Goal: Task Accomplishment & Management: Use online tool/utility

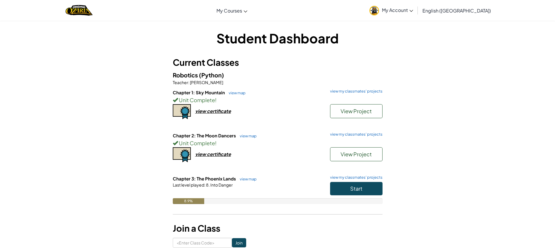
click at [379, 12] on img at bounding box center [375, 11] width 10 height 10
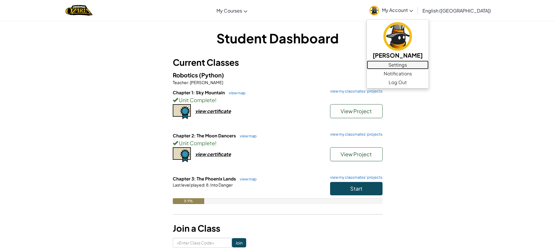
click at [429, 68] on link "Settings" at bounding box center [398, 65] width 62 height 9
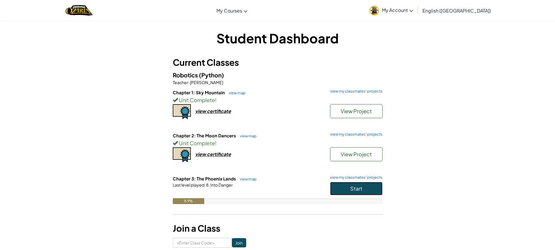
click at [353, 189] on span "Start" at bounding box center [356, 188] width 12 height 7
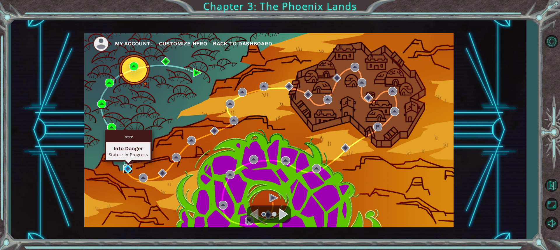
click at [131, 171] on img at bounding box center [127, 169] width 9 height 9
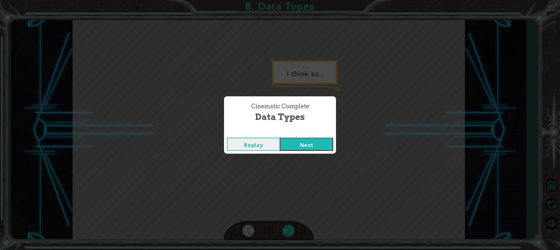
click at [280, 138] on button "Next" at bounding box center [306, 144] width 53 height 13
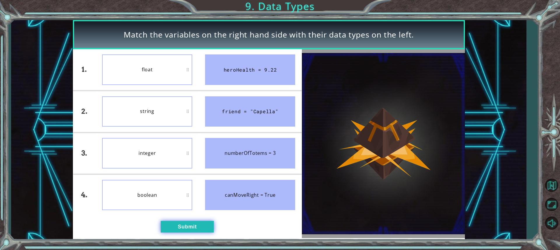
click at [187, 227] on button "Submit" at bounding box center [187, 227] width 53 height 12
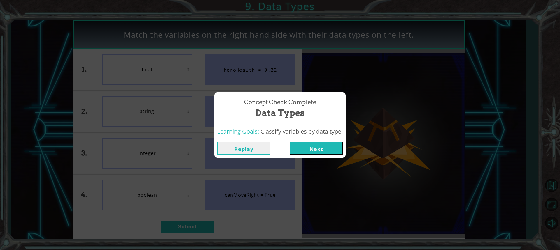
click at [308, 146] on button "Next" at bounding box center [315, 148] width 53 height 13
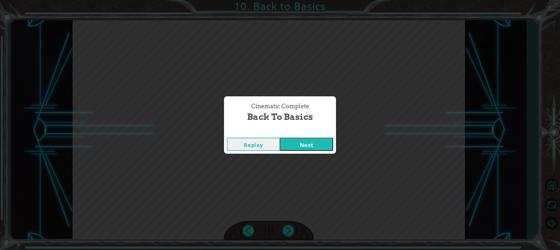
click at [269, 145] on button "Replay" at bounding box center [253, 144] width 53 height 13
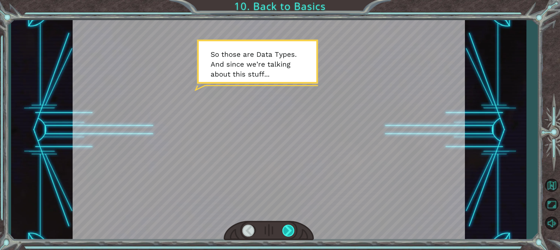
click at [289, 231] on div at bounding box center [288, 231] width 13 height 12
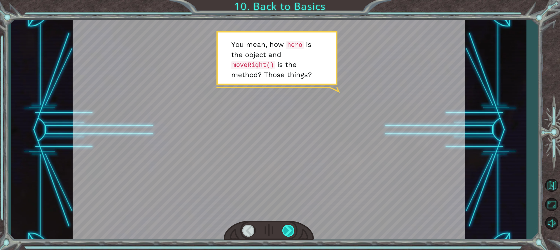
click at [289, 231] on div at bounding box center [288, 231] width 13 height 12
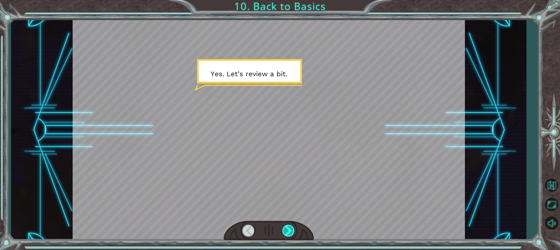
click at [289, 231] on div at bounding box center [288, 231] width 13 height 12
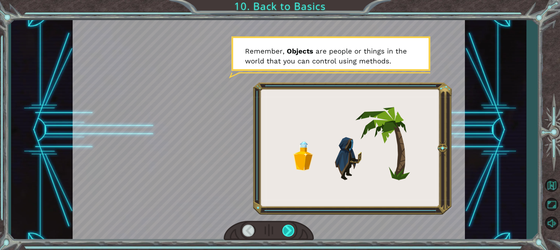
click at [289, 231] on div at bounding box center [288, 231] width 13 height 12
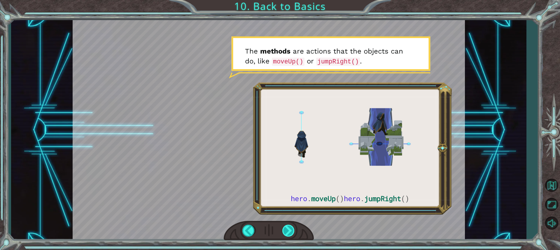
click at [293, 235] on div at bounding box center [288, 231] width 13 height 12
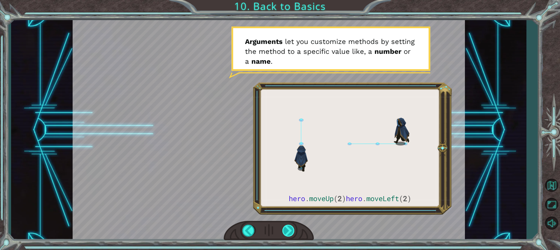
click at [292, 228] on div at bounding box center [288, 231] width 13 height 12
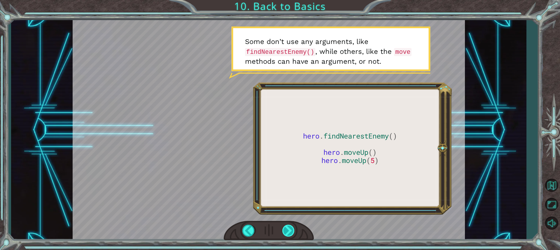
click at [290, 230] on div at bounding box center [288, 231] width 13 height 12
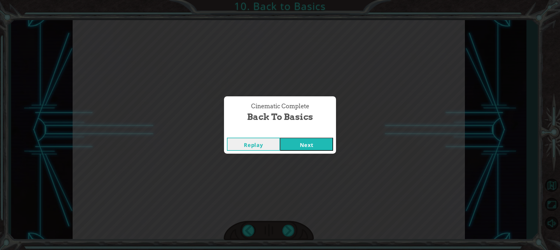
click at [303, 136] on div "Replay Next" at bounding box center [280, 144] width 112 height 19
click at [300, 143] on button "Next" at bounding box center [306, 144] width 53 height 13
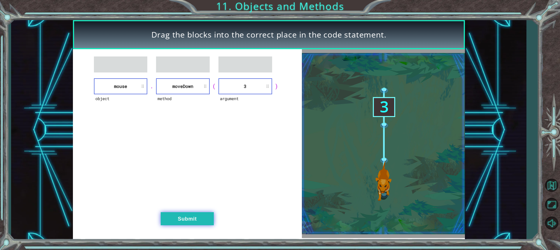
click at [213, 213] on button "Submit" at bounding box center [187, 218] width 53 height 13
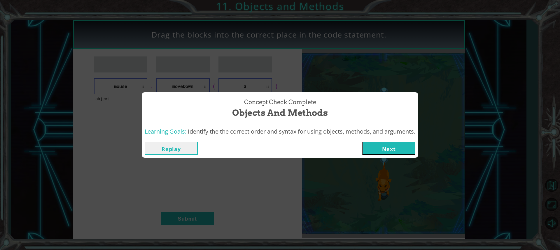
click at [370, 153] on button "Next" at bounding box center [388, 148] width 53 height 13
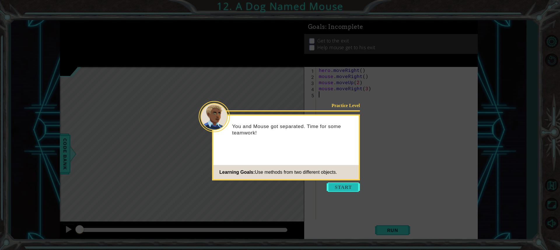
click at [351, 184] on button "Start" at bounding box center [342, 187] width 33 height 9
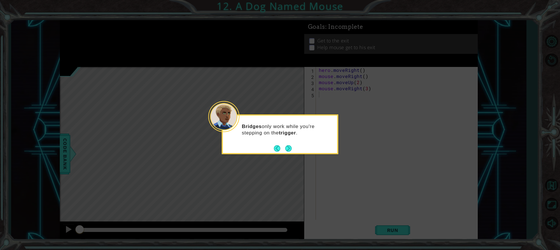
click at [291, 148] on button "Next" at bounding box center [288, 148] width 6 height 6
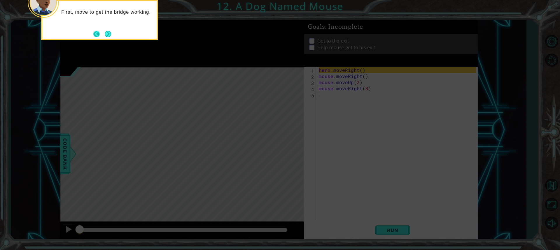
click at [102, 32] on button "Back" at bounding box center [98, 34] width 11 height 6
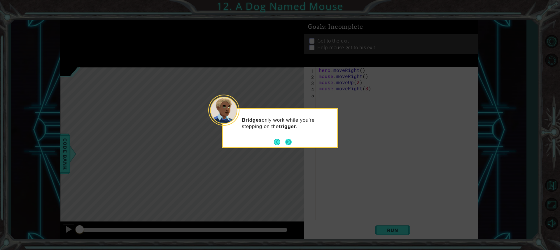
click at [291, 139] on button "Next" at bounding box center [288, 142] width 6 height 6
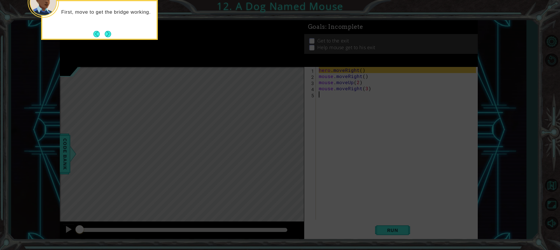
click at [291, 139] on icon at bounding box center [280, 38] width 560 height 426
click at [105, 33] on button "Next" at bounding box center [108, 34] width 6 height 6
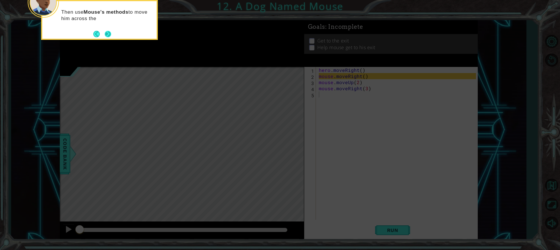
click at [112, 33] on button "Next" at bounding box center [107, 34] width 8 height 8
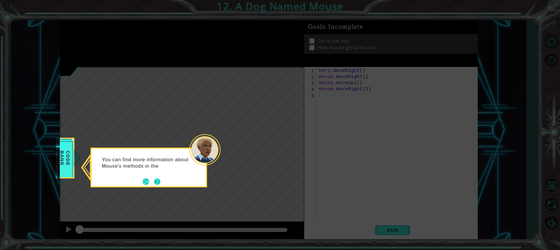
click at [158, 183] on button "Next" at bounding box center [157, 181] width 7 height 7
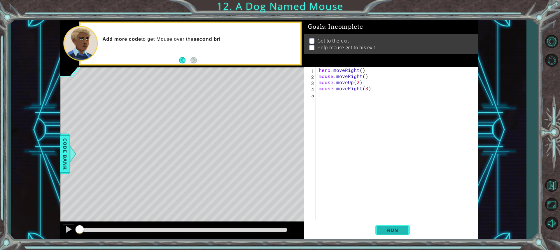
click at [396, 230] on span "Run" at bounding box center [392, 231] width 23 height 6
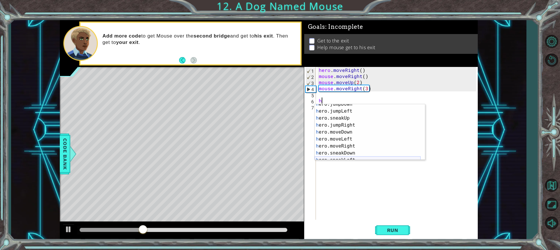
scroll to position [17, 0]
click at [349, 147] on div "h ero.jumpDown press enter h ero.jumpLeft press enter h ero.sneakUp press enter…" at bounding box center [367, 136] width 106 height 70
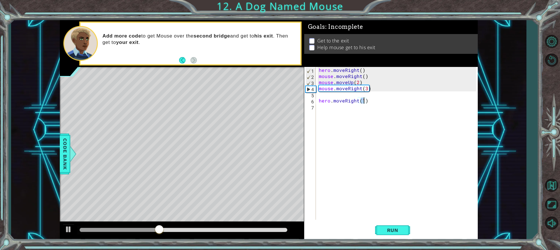
type textarea "hero.moveRight(2)"
click at [332, 115] on div "hero . moveRight ( ) mouse . moveRight ( ) mouse . moveUp ( 2 ) mouse . moveRig…" at bounding box center [397, 149] width 161 height 165
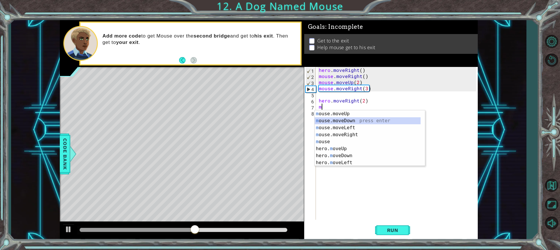
click at [350, 119] on div "m ouse.moveUp press enter m ouse.moveDown press enter m ouse.moveLeft press ent…" at bounding box center [367, 145] width 106 height 70
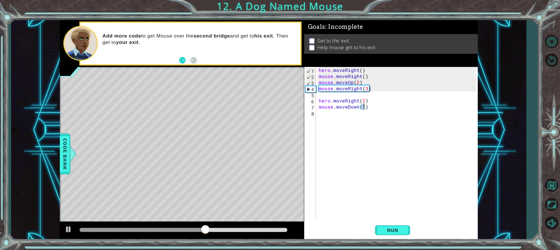
type textarea "mouse.moveDown(2)"
click at [343, 118] on div "hero . moveRight ( ) mouse . moveRight ( ) mouse . moveUp ( 2 ) mouse . moveRig…" at bounding box center [397, 149] width 161 height 165
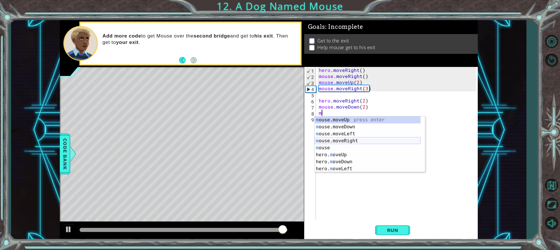
click at [333, 141] on div "m ouse.moveUp press enter m ouse.moveDown press enter m ouse.moveLeft press ent…" at bounding box center [367, 152] width 106 height 70
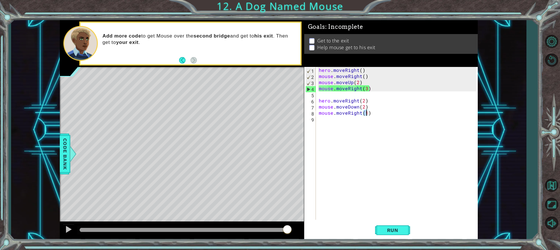
type textarea "mouse.moveRight(2)"
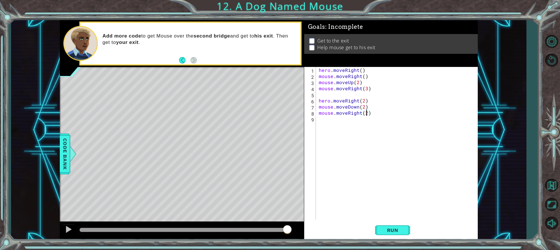
scroll to position [0, 3]
click at [328, 121] on div "hero . moveRight ( ) mouse . moveRight ( ) mouse . moveUp ( 2 ) mouse . moveRig…" at bounding box center [397, 149] width 161 height 165
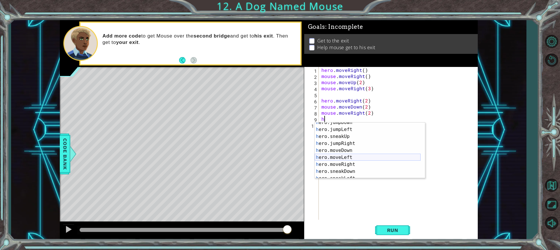
scroll to position [17, 0]
click at [349, 162] on div "h ero.jumpDown press enter h ero.jumpLeft press enter h ero.sneakUp press enter…" at bounding box center [367, 154] width 106 height 70
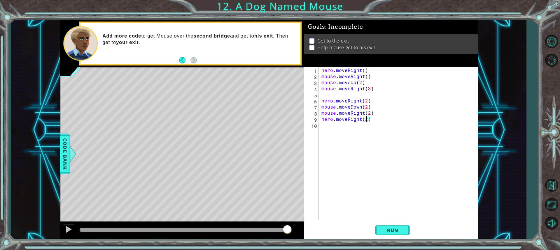
scroll to position [0, 3]
click at [388, 226] on button "Run" at bounding box center [392, 230] width 35 height 17
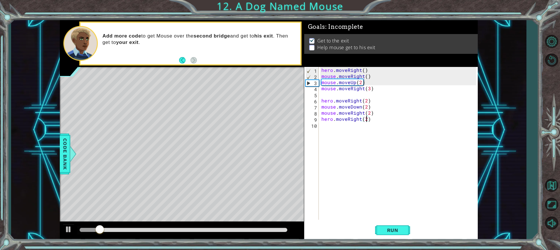
click at [374, 116] on div "hero . moveRight ( ) mouse . moveRight ( ) mouse . moveUp ( 2 ) mouse . moveRig…" at bounding box center [399, 149] width 159 height 165
type textarea "mouse.moveRight(2)"
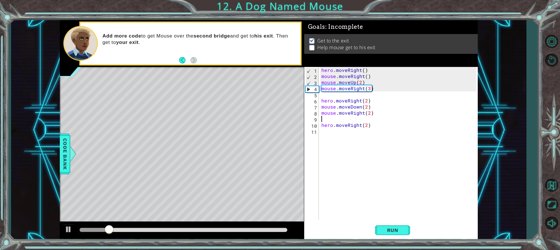
scroll to position [0, 0]
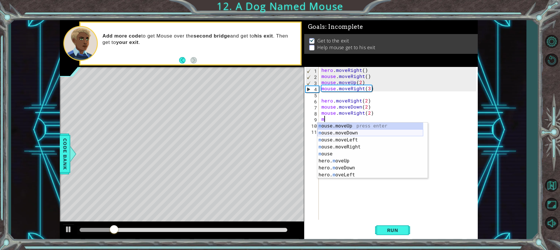
click at [369, 134] on div "m ouse.moveUp press enter m ouse.moveDown press enter m ouse.moveLeft press ent…" at bounding box center [370, 158] width 106 height 70
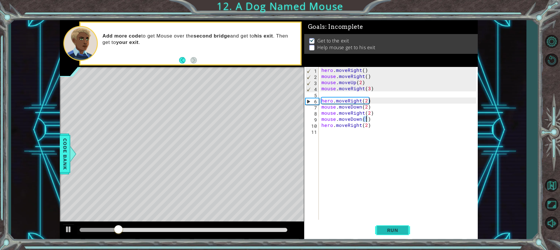
type textarea "mouse.moveDown(1)"
click at [384, 224] on button "Run" at bounding box center [392, 230] width 35 height 17
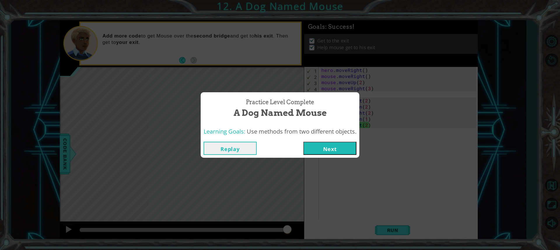
click at [324, 144] on button "Next" at bounding box center [329, 148] width 53 height 13
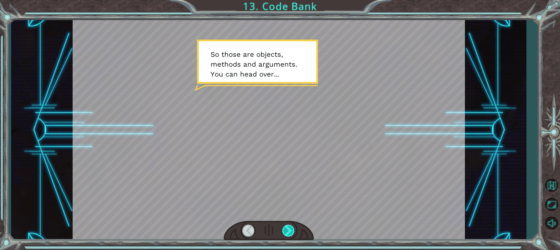
click at [284, 230] on div at bounding box center [288, 231] width 13 height 12
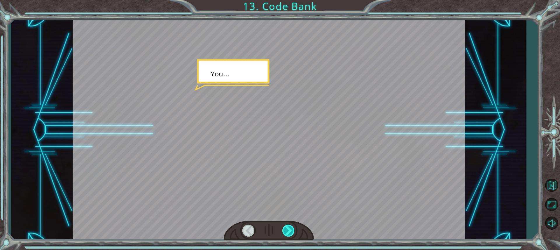
click at [284, 230] on div at bounding box center [288, 231] width 13 height 12
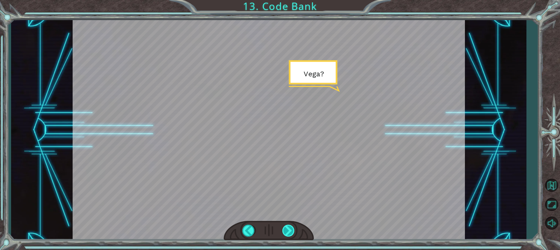
click at [284, 230] on div at bounding box center [288, 231] width 13 height 12
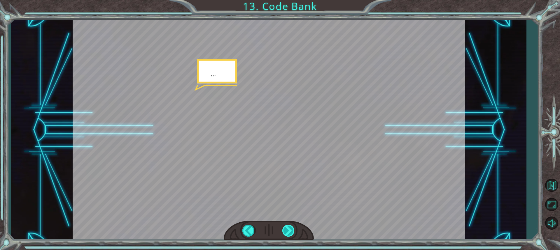
click at [284, 230] on div at bounding box center [288, 231] width 13 height 12
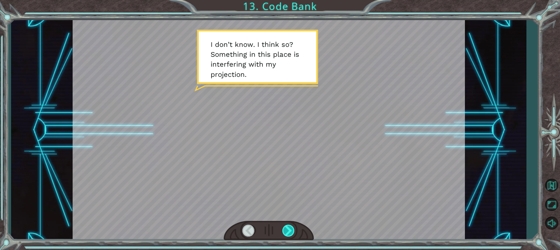
click at [284, 230] on div at bounding box center [288, 231] width 13 height 12
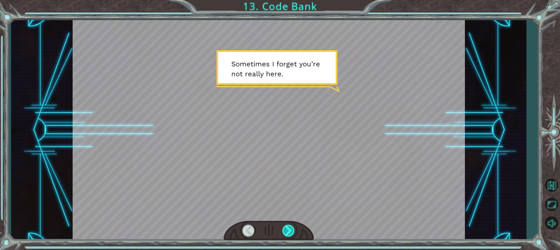
click at [284, 230] on div at bounding box center [288, 231] width 13 height 12
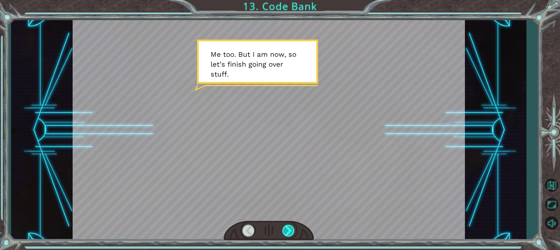
click at [284, 230] on div at bounding box center [288, 231] width 13 height 12
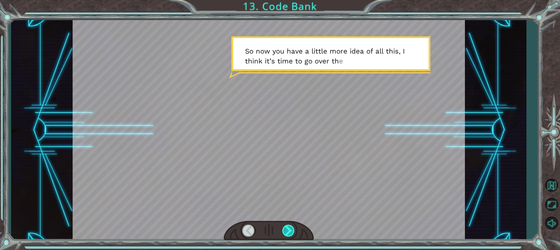
click at [284, 230] on div at bounding box center [288, 231] width 13 height 12
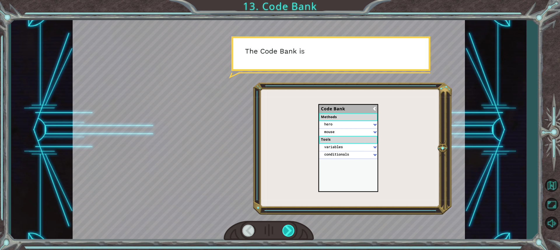
click at [284, 230] on div at bounding box center [288, 231] width 13 height 12
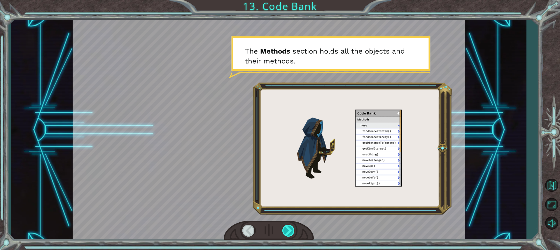
click at [284, 230] on div at bounding box center [288, 231] width 13 height 12
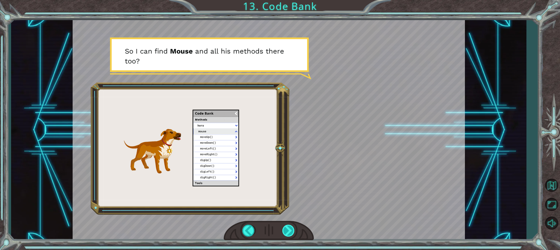
click at [284, 230] on div at bounding box center [288, 231] width 13 height 12
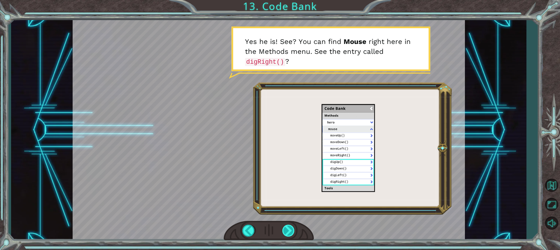
click at [284, 230] on div at bounding box center [288, 231] width 13 height 12
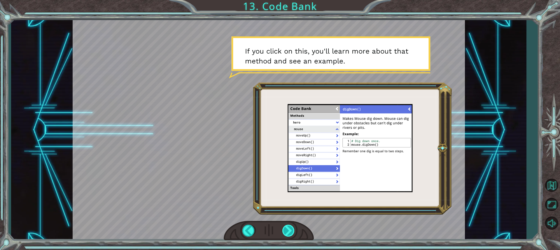
click at [282, 226] on div at bounding box center [288, 231] width 13 height 12
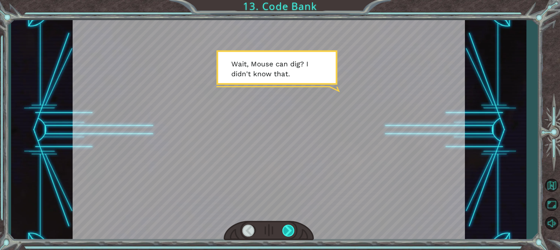
click at [282, 226] on div at bounding box center [288, 231] width 13 height 12
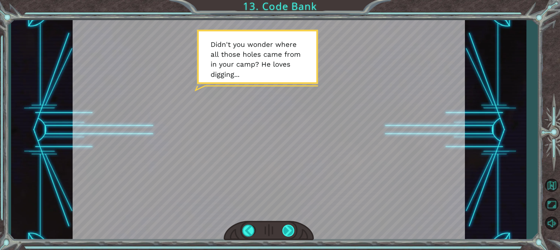
click at [282, 226] on div at bounding box center [288, 231] width 13 height 12
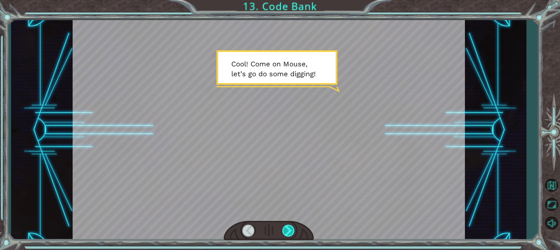
click at [282, 226] on div at bounding box center [288, 231] width 13 height 12
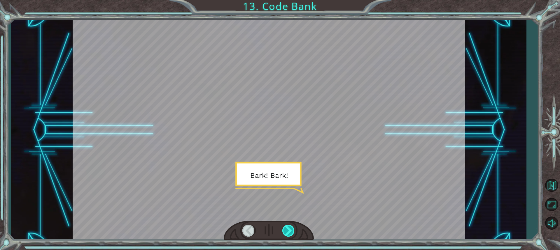
click at [282, 226] on div at bounding box center [288, 231] width 13 height 12
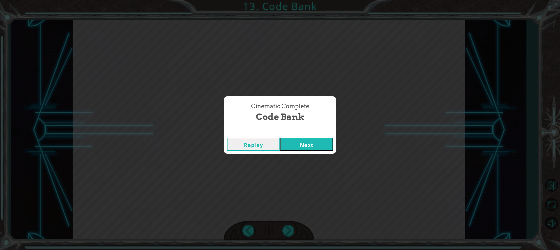
click at [312, 141] on button "Next" at bounding box center [306, 144] width 53 height 13
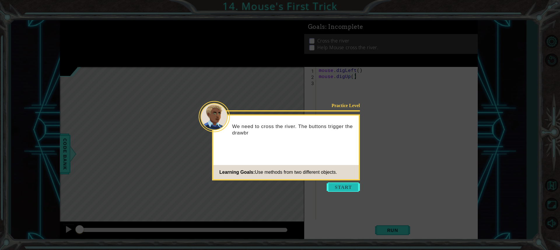
click at [339, 188] on button "Start" at bounding box center [342, 187] width 33 height 9
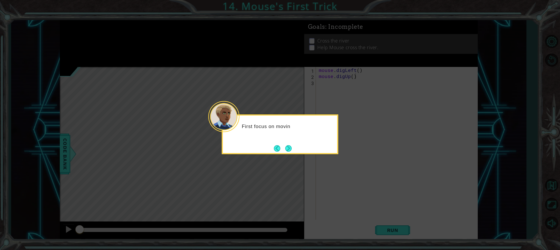
click at [291, 145] on button "Next" at bounding box center [288, 148] width 7 height 7
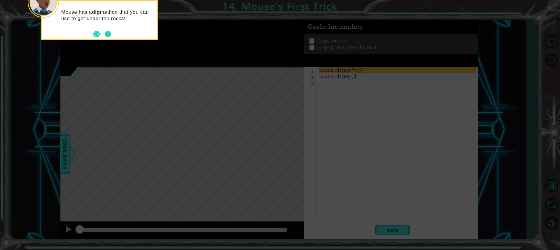
click at [106, 34] on button "Next" at bounding box center [107, 34] width 7 height 7
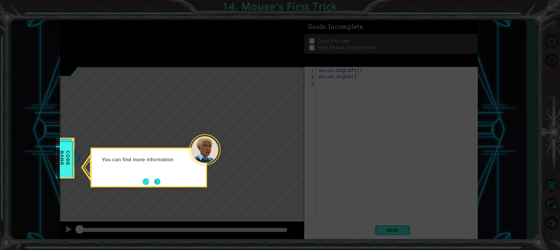
click at [159, 180] on button "Next" at bounding box center [157, 182] width 6 height 6
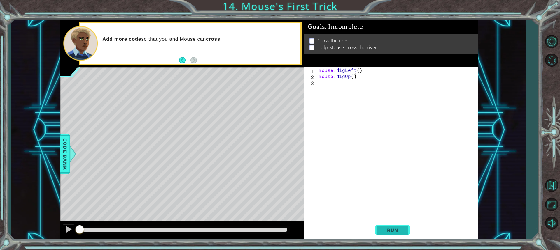
click at [398, 234] on button "Run" at bounding box center [392, 230] width 35 height 17
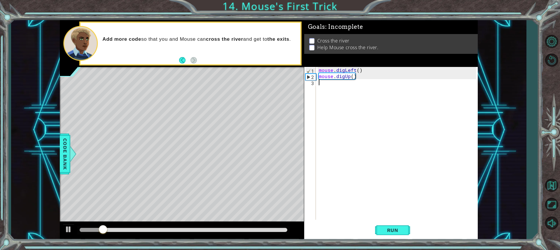
click at [328, 87] on div "mouse . digLeft ( ) mouse . digUp ( )" at bounding box center [397, 149] width 161 height 165
type textarea "h"
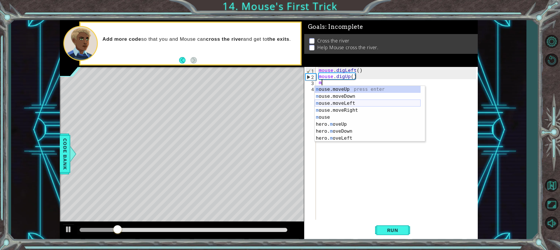
click at [353, 104] on div "m ouse.moveUp press enter m ouse.moveDown press enter m ouse.moveLeft press ent…" at bounding box center [367, 121] width 106 height 70
type textarea "mouse.moveLeft(1)"
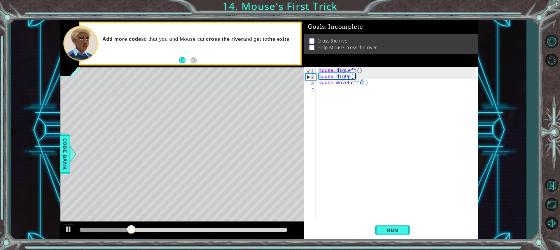
click at [325, 95] on div "mouse . digLeft ( ) mouse . digUp ( ) mouse . moveLeft ( 1 )" at bounding box center [397, 149] width 161 height 165
click at [380, 229] on button "Run" at bounding box center [392, 230] width 35 height 17
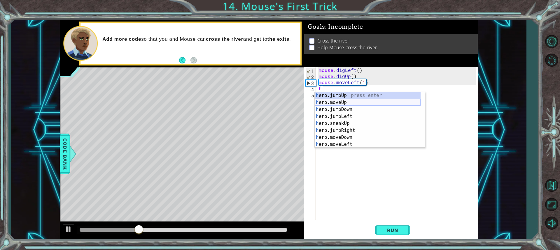
click at [337, 101] on div "h ero.jumpUp press enter h ero.moveUp press enter h ero.jumpDown press enter h …" at bounding box center [367, 127] width 106 height 70
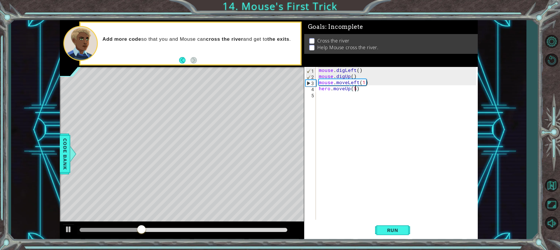
scroll to position [0, 2]
click at [336, 92] on div "mouse . digLeft ( ) mouse . digUp ( ) mouse . moveLeft ( 1 ) hero . moveUp ( 5 )" at bounding box center [397, 149] width 161 height 165
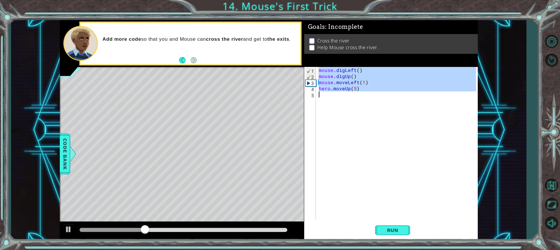
type textarea "hero.moveUp(5)"
click at [335, 94] on div "mouse . digLeft ( ) mouse . digUp ( ) mouse . moveLeft ( 1 ) hero . moveUp ( 5 )" at bounding box center [396, 143] width 158 height 153
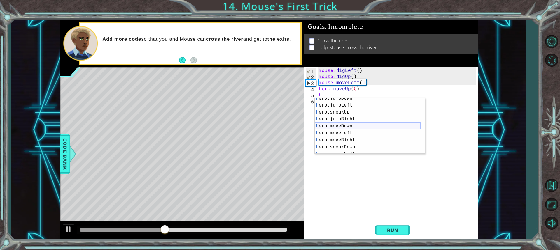
scroll to position [17, 0]
click at [354, 142] on div "h ero.jumpDown press enter h ero.jumpLeft press enter h ero.sneakUp press enter…" at bounding box center [367, 130] width 106 height 70
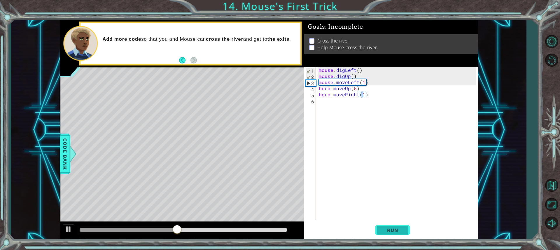
type textarea "hero.moveRight(1)"
click at [392, 230] on span "Run" at bounding box center [392, 231] width 23 height 6
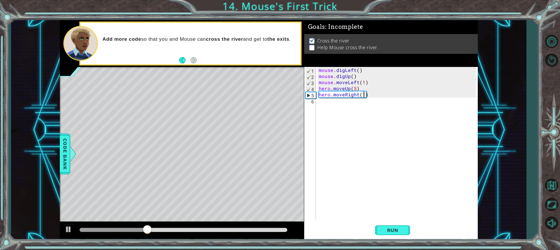
click at [328, 110] on div "mouse . digLeft ( ) mouse . digUp ( ) mouse . moveLeft ( 1 ) hero . moveUp ( 5 …" at bounding box center [397, 149] width 161 height 165
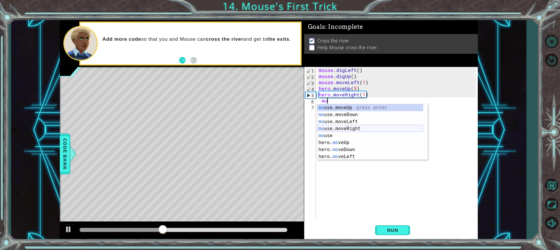
click at [357, 130] on div "mo use.moveUp press enter mo use.moveDown press enter mo use.moveLeft press ent…" at bounding box center [370, 139] width 106 height 70
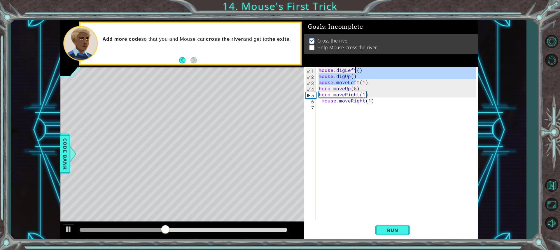
click at [354, 106] on div "mouse . digLeft ( ) mouse . digUp ( ) mouse . moveLeft ( 1 ) hero . moveUp ( 5 …" at bounding box center [397, 149] width 161 height 165
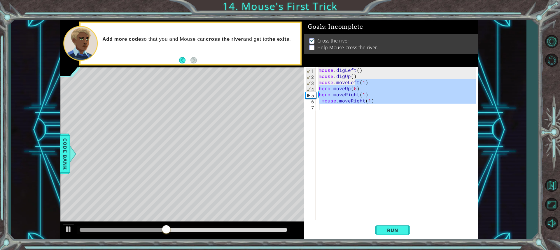
type textarea "mouse.moveRight(1)"
click at [349, 107] on div "mouse . digLeft ( ) mouse . digUp ( ) mouse . moveLeft ( 1 ) hero . moveUp ( 5 …" at bounding box center [396, 143] width 158 height 153
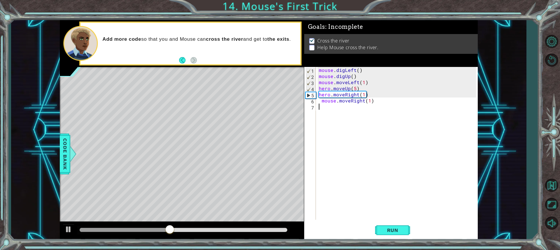
type textarea "h"
type textarea "m"
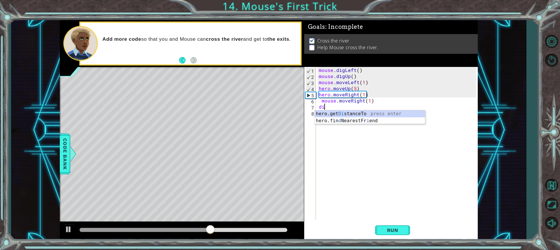
type textarea "d"
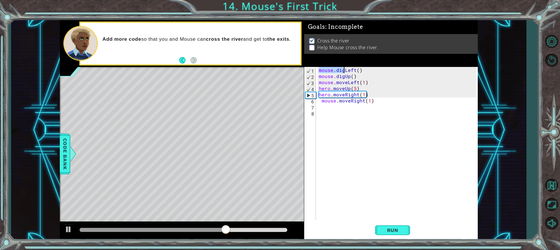
drag, startPoint x: 319, startPoint y: 71, endPoint x: 344, endPoint y: 68, distance: 24.7
click at [344, 68] on div "mouse . digLeft ( ) mouse . digUp ( ) mouse . moveLeft ( 1 ) hero . moveUp ( 5 …" at bounding box center [397, 149] width 161 height 165
type textarea "mouse.digLeft()"
click at [333, 115] on div "mouse . digLeft ( ) mouse . digUp ( ) mouse . moveLeft ( 1 ) hero . moveUp ( 5 …" at bounding box center [397, 149] width 161 height 165
click at [333, 108] on div "mouse . digLeft ( ) mouse . digUp ( ) mouse . moveLeft ( 1 ) hero . moveUp ( 5 …" at bounding box center [397, 149] width 161 height 165
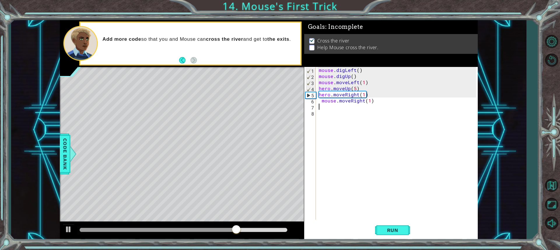
paste textarea "mouse.dig"
type textarea "mouse.digDown()"
click at [334, 114] on div "mouse . digLeft ( ) mouse . digUp ( ) mouse . moveLeft ( 1 ) hero . moveUp ( 5 …" at bounding box center [397, 149] width 161 height 165
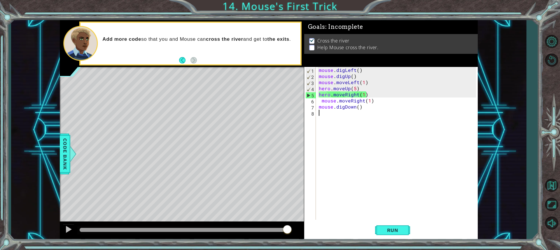
scroll to position [0, 0]
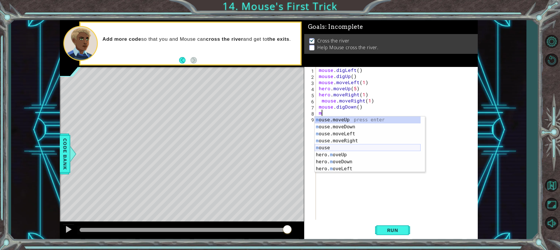
click at [317, 145] on div "m ouse.moveUp press enter m ouse.moveDown press enter m ouse.moveLeft press ent…" at bounding box center [367, 152] width 106 height 70
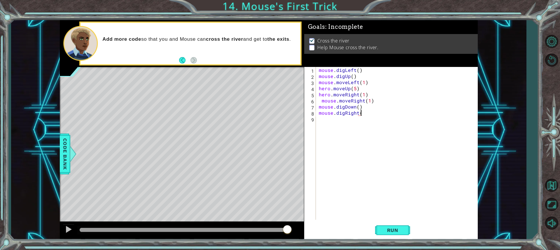
scroll to position [0, 2]
type textarea "mouse.digRight()"
click at [348, 124] on div "mouse . digLeft ( ) mouse . digUp ( ) mouse . moveLeft ( 1 ) hero . moveUp ( 5 …" at bounding box center [397, 149] width 161 height 165
click at [404, 228] on span "Run" at bounding box center [392, 231] width 23 height 6
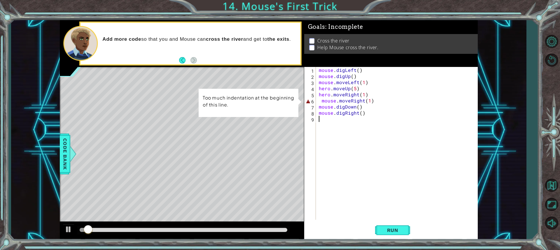
click at [321, 101] on div "mouse . digLeft ( ) mouse . digUp ( ) mouse . moveLeft ( 1 ) hero . moveUp ( 5 …" at bounding box center [397, 149] width 161 height 165
type textarea "mouse.moveRight(1)"
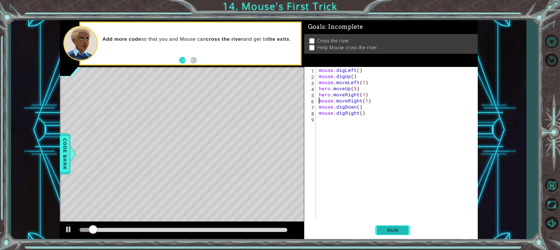
drag, startPoint x: 393, startPoint y: 239, endPoint x: 389, endPoint y: 224, distance: 15.5
click at [393, 239] on button "Run" at bounding box center [392, 230] width 35 height 17
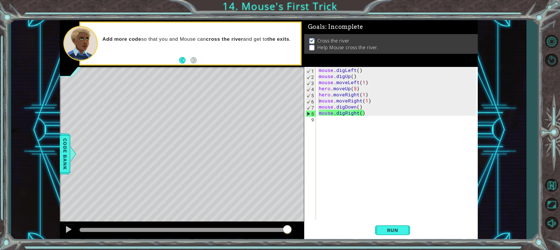
click at [498, 87] on div "1 ההההההההההההההההההההההההההההההההההההההההההההההההההההההההההההההההההההההההההההה…" at bounding box center [268, 130] width 515 height 220
click at [341, 121] on div "mouse . digLeft ( ) mouse . digUp ( ) mouse . moveLeft ( 1 ) hero . moveUp ( 5 …" at bounding box center [397, 149] width 161 height 165
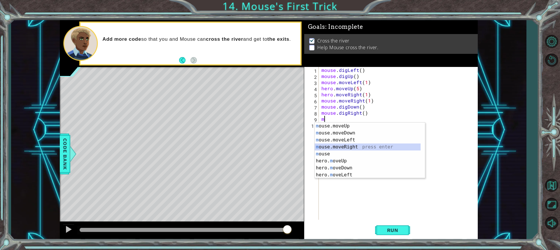
click at [370, 144] on div "m ouse.moveUp press enter m ouse.moveDown press enter m ouse.moveLeft press ent…" at bounding box center [367, 158] width 106 height 70
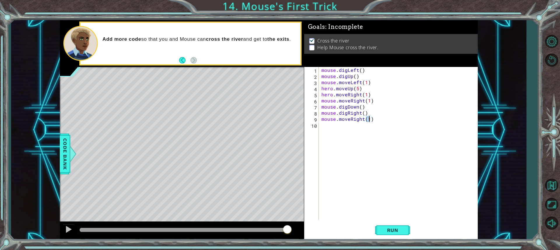
type textarea "mouse.moveRight(2)"
click at [333, 138] on div "mouse . digLeft ( ) mouse . digUp ( ) mouse . moveLeft ( 1 ) hero . moveUp ( 5 …" at bounding box center [399, 149] width 159 height 165
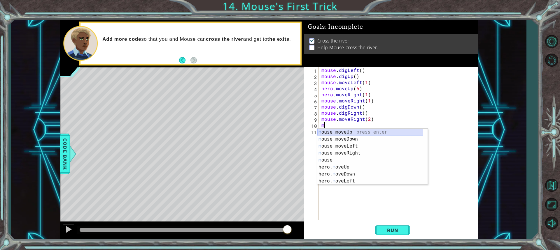
click at [357, 129] on div "m ouse.moveUp press enter m ouse.moveDown press enter m ouse.moveLeft press ent…" at bounding box center [370, 164] width 106 height 70
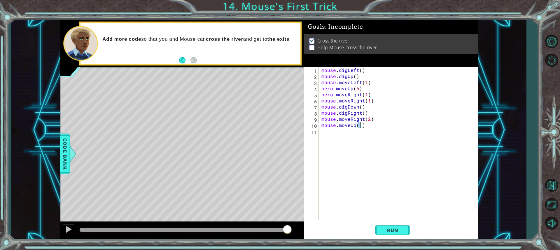
scroll to position [0, 2]
click at [390, 226] on button "Run" at bounding box center [392, 230] width 35 height 17
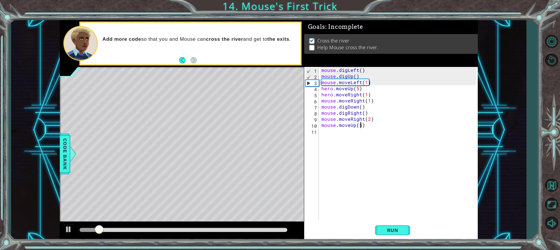
click at [368, 121] on div "mouse . digLeft ( ) mouse . digUp ( ) mouse . moveLeft ( 1 ) hero . moveUp ( 5 …" at bounding box center [399, 149] width 159 height 165
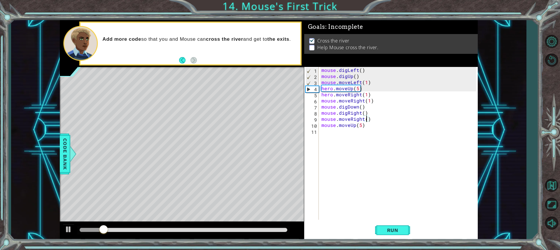
scroll to position [0, 3]
type textarea "mouse.moveRight(3)"
click at [391, 233] on span "Run" at bounding box center [392, 231] width 23 height 6
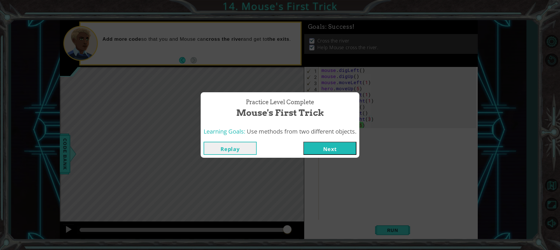
click at [337, 147] on button "Next" at bounding box center [329, 148] width 53 height 13
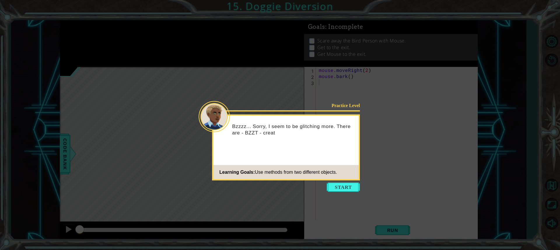
click at [346, 182] on icon at bounding box center [280, 125] width 560 height 250
click at [334, 189] on button "Start" at bounding box center [342, 187] width 33 height 9
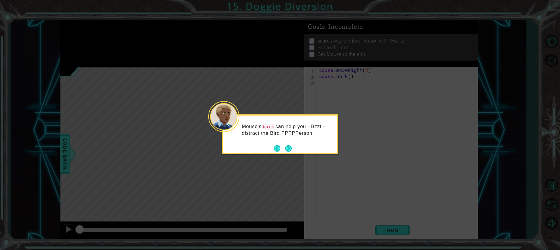
click at [292, 149] on button "Next" at bounding box center [288, 148] width 10 height 10
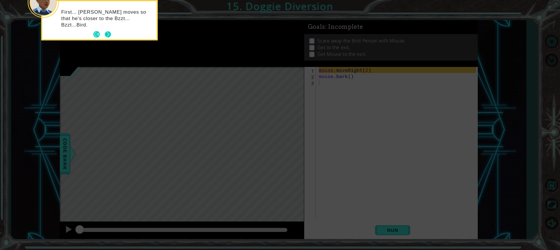
click at [107, 33] on button "Next" at bounding box center [108, 34] width 6 height 6
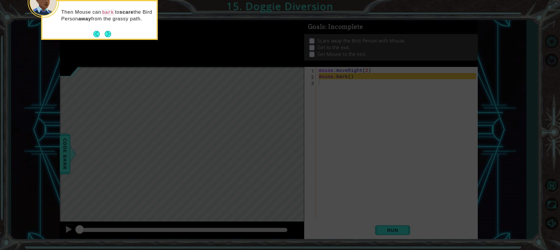
click at [107, 33] on button "Next" at bounding box center [108, 34] width 6 height 6
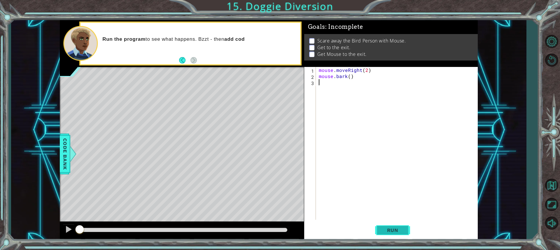
click at [389, 227] on button "Run" at bounding box center [392, 230] width 35 height 17
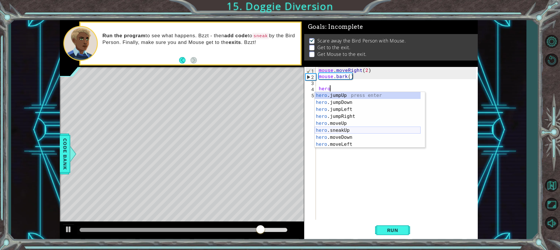
scroll to position [35, 0]
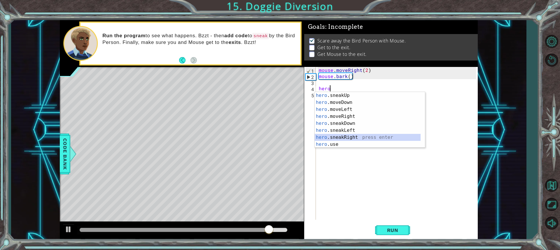
click at [362, 136] on div "hero .sneakUp press enter hero .moveDown press enter hero .moveLeft press enter…" at bounding box center [367, 127] width 106 height 70
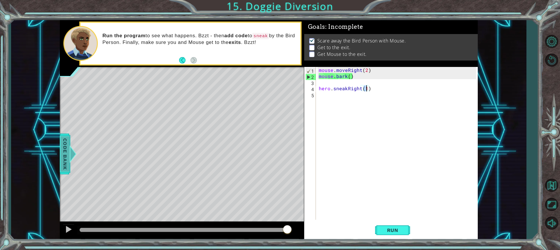
type textarea "hero.sneakRight(4)"
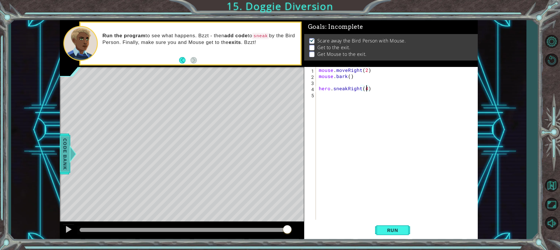
scroll to position [0, 3]
click at [333, 96] on div "mouse . moveRight ( 2 ) mouse . bark ( ) hero . sneakRight ( 4 )" at bounding box center [397, 149] width 161 height 165
type textarea "h"
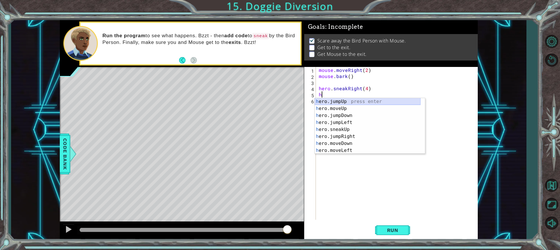
click at [351, 98] on div "h ero.jumpUp press enter h ero.moveUp press enter h ero.jumpDown press enter h …" at bounding box center [367, 133] width 106 height 70
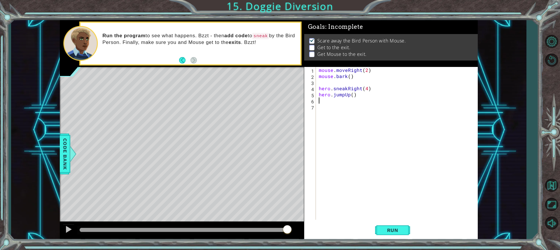
type textarea "h"
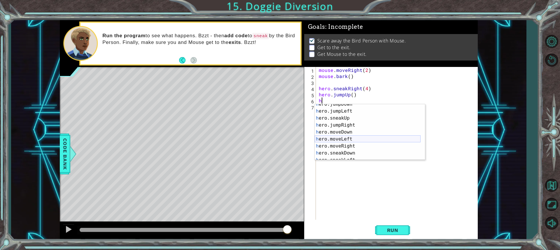
scroll to position [17, 0]
click at [349, 125] on div "h ero.jumpDown press enter h ero.jumpLeft press enter h ero.sneakUp press enter…" at bounding box center [367, 136] width 106 height 70
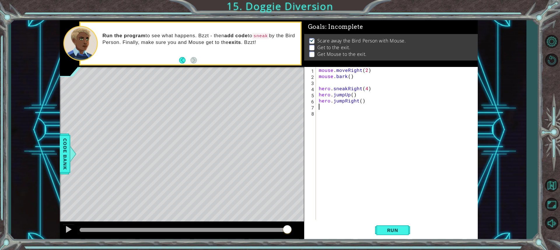
scroll to position [0, 0]
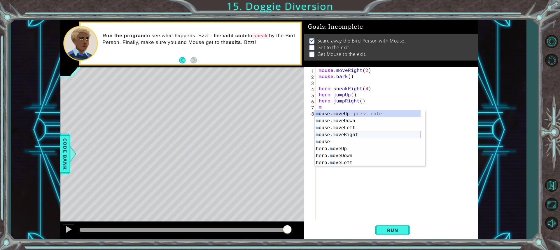
click at [358, 132] on div "m ouse.moveUp press enter m ouse.moveDown press enter m ouse.moveLeft press ent…" at bounding box center [367, 145] width 106 height 70
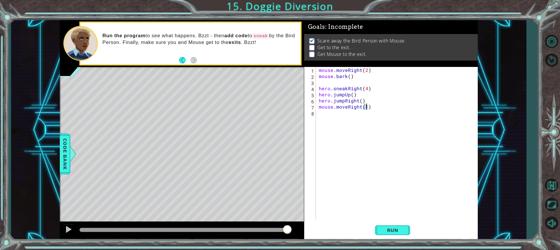
type textarea "mouse.moveRight(2)"
click at [348, 120] on div "mouse . moveRight ( 2 ) mouse . bark ( ) hero . sneakRight ( 4 ) hero . jumpUp …" at bounding box center [397, 149] width 161 height 165
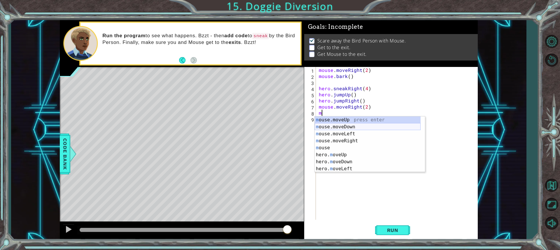
click at [355, 125] on div "m ouse.moveUp press enter m ouse.moveDown press enter m ouse.moveLeft press ent…" at bounding box center [367, 152] width 106 height 70
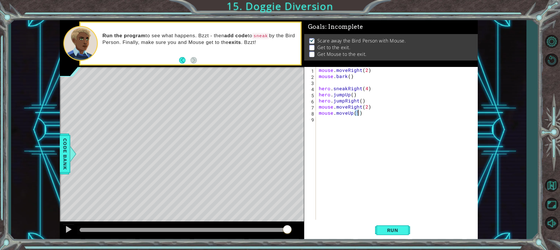
scroll to position [0, 2]
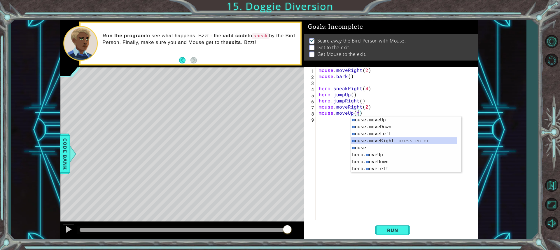
click at [374, 142] on div "m ouse.moveUp press enter m ouse.moveDown press enter m ouse.moveLeft press ent…" at bounding box center [404, 152] width 106 height 70
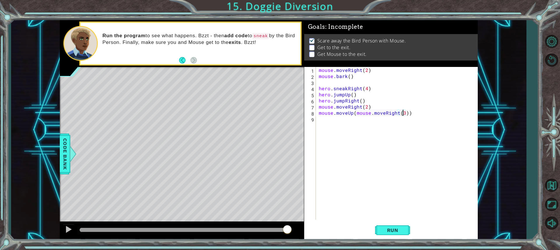
scroll to position [0, 5]
click at [354, 112] on div "mouse . moveRight ( 2 ) mouse . bark ( ) hero . sneakRight ( 4 ) hero . jumpUp …" at bounding box center [397, 149] width 161 height 165
click at [373, 119] on div "mouse . moveRight ( 2 ) mouse . bark ( ) hero . sneakRight ( 4 ) hero . jumpUp …" at bounding box center [399, 149] width 159 height 165
click at [365, 113] on div "mouse . moveRight ( 2 ) mouse . bark ( ) hero . sneakRight ( 4 ) hero . jumpUp …" at bounding box center [399, 149] width 159 height 165
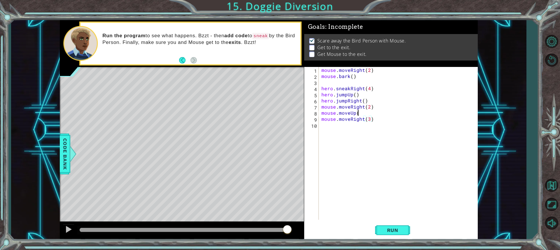
scroll to position [0, 2]
click at [385, 225] on button "Run" at bounding box center [392, 230] width 35 height 17
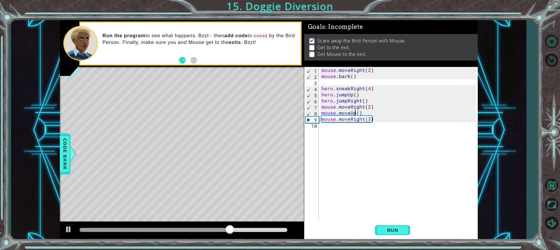
click at [354, 114] on div "mouse . moveRight ( 2 ) mouse . bark ( ) hero . sneakRight ( 4 ) hero . jumpUp …" at bounding box center [399, 149] width 159 height 165
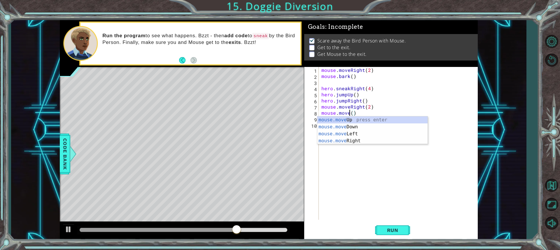
scroll to position [0, 2]
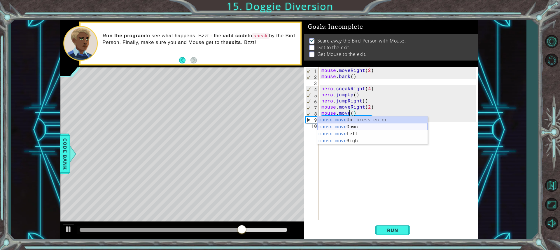
click at [344, 126] on div "mouse.move Up press enter mouse.move Down press enter mouse.move Left press ent…" at bounding box center [372, 138] width 110 height 42
type textarea "mouse.moveDown(1)"
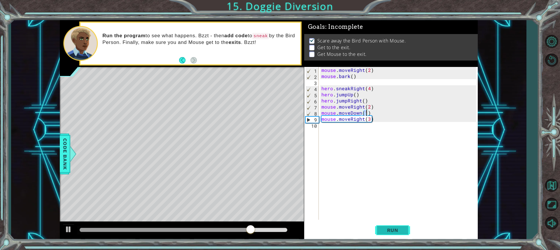
click at [393, 224] on button "Run" at bounding box center [392, 230] width 35 height 17
click at [361, 128] on div "mouse . moveRight ( 2 ) mouse . bark ( ) hero . sneakRight ( 4 ) hero . jumpUp …" at bounding box center [399, 149] width 159 height 165
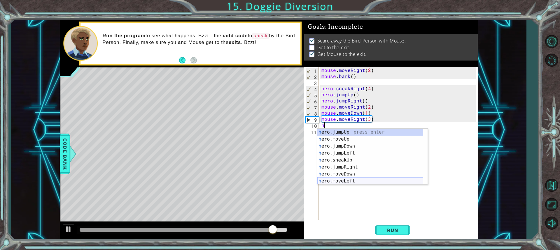
scroll to position [17, 0]
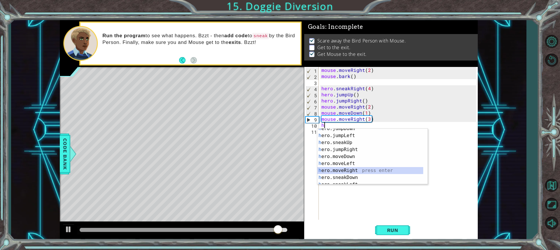
click at [351, 170] on div "h ero.jumpDown press enter h ero.jumpLeft press enter h ero.sneakUp press enter…" at bounding box center [370, 160] width 106 height 70
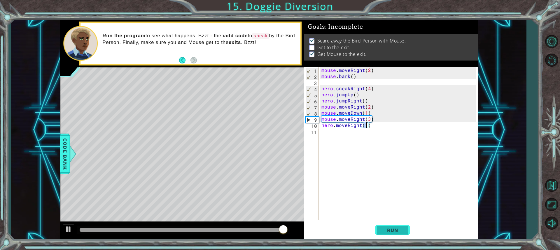
type textarea "hero.moveRight(1)"
click at [409, 230] on button "Run" at bounding box center [392, 230] width 35 height 17
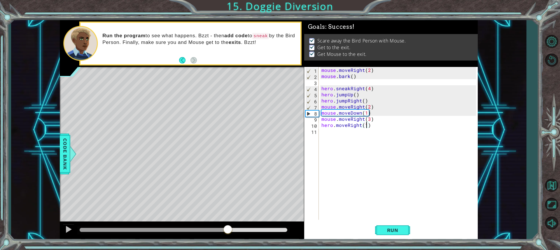
click at [227, 231] on div at bounding box center [183, 230] width 207 height 4
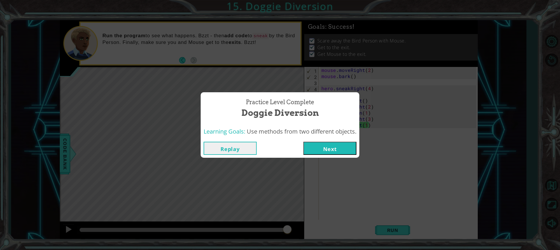
drag, startPoint x: 227, startPoint y: 231, endPoint x: 308, endPoint y: 207, distance: 84.1
click at [319, 149] on button "Next" at bounding box center [329, 148] width 53 height 13
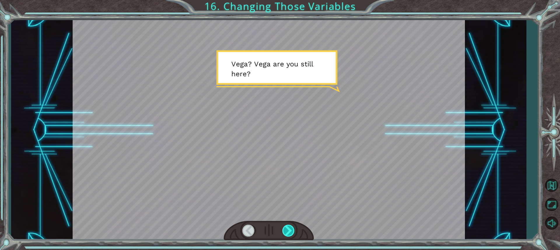
click at [284, 231] on div at bounding box center [288, 231] width 13 height 12
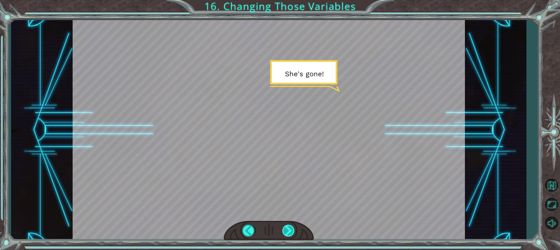
click at [289, 228] on div at bounding box center [288, 231] width 13 height 12
click at [289, 226] on div at bounding box center [288, 231] width 13 height 12
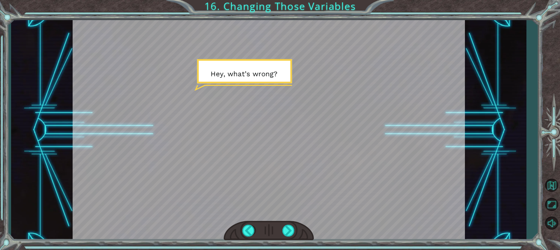
click at [287, 224] on div at bounding box center [269, 231] width 90 height 20
click at [286, 230] on div at bounding box center [288, 231] width 13 height 12
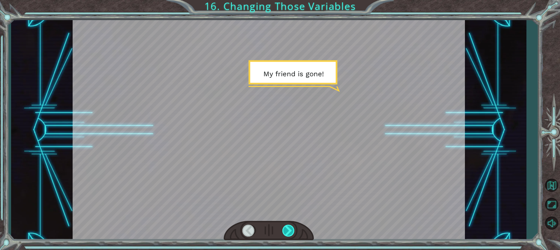
click at [288, 230] on div at bounding box center [288, 231] width 13 height 12
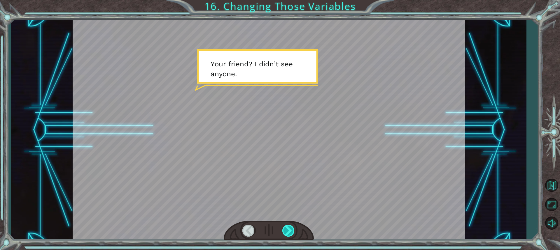
click at [288, 229] on div at bounding box center [288, 231] width 13 height 12
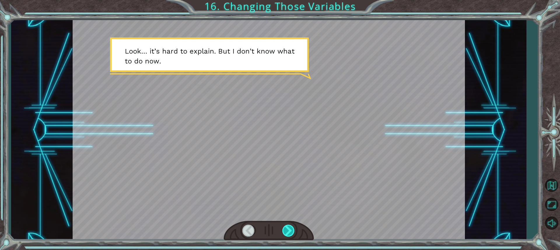
click at [288, 229] on div at bounding box center [288, 231] width 13 height 12
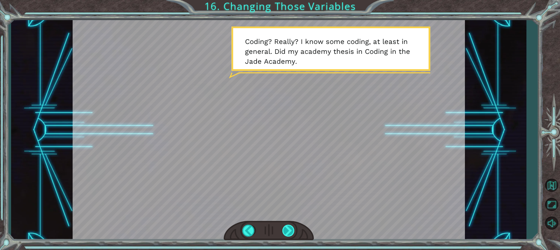
click at [282, 232] on div at bounding box center [288, 231] width 13 height 12
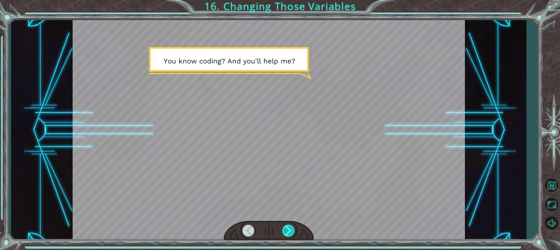
click at [284, 228] on div at bounding box center [288, 231] width 13 height 12
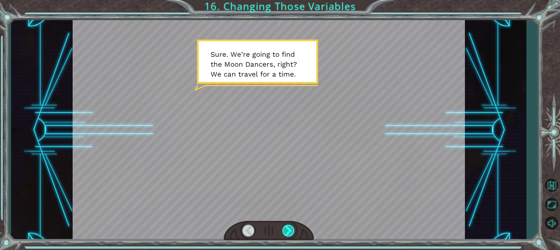
click at [284, 228] on div at bounding box center [288, 231] width 13 height 12
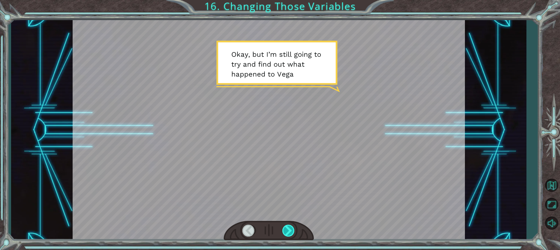
click at [284, 228] on div at bounding box center [288, 231] width 13 height 12
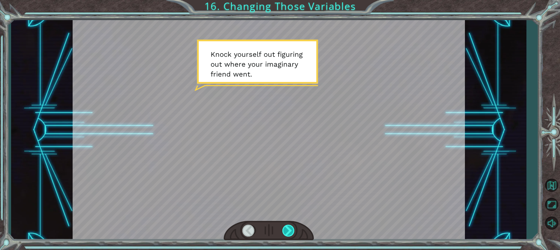
click at [284, 228] on div at bounding box center [288, 231] width 13 height 12
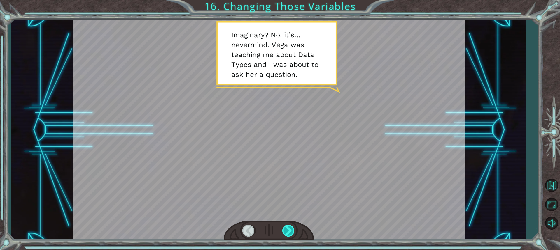
click at [284, 228] on div at bounding box center [288, 231] width 13 height 12
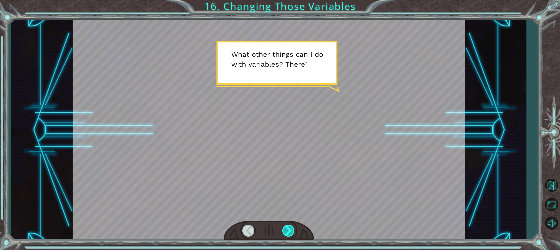
click at [284, 228] on div at bounding box center [288, 231] width 13 height 12
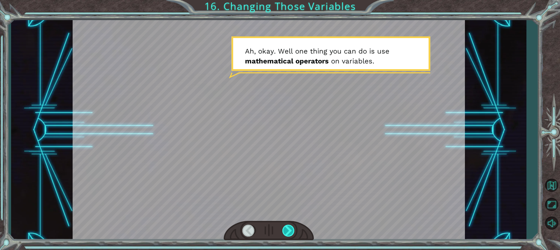
click at [284, 228] on div at bounding box center [288, 231] width 13 height 12
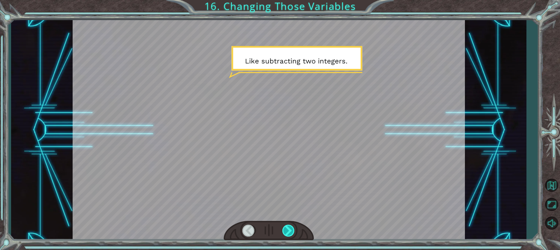
click at [284, 228] on div at bounding box center [288, 231] width 13 height 12
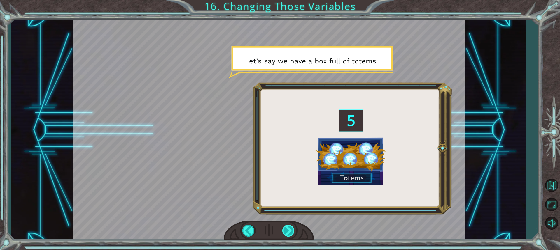
drag, startPoint x: 284, startPoint y: 222, endPoint x: 286, endPoint y: 233, distance: 10.8
click at [288, 233] on div at bounding box center [288, 231] width 13 height 12
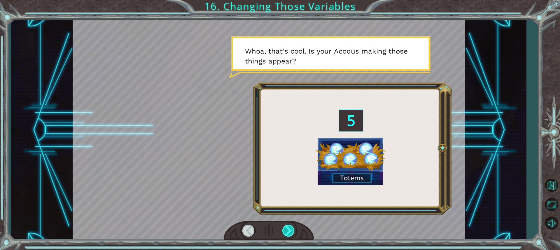
click at [289, 229] on div at bounding box center [288, 231] width 13 height 12
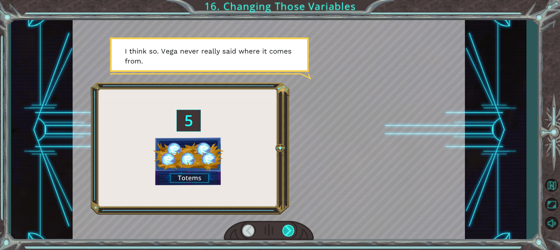
click at [288, 228] on div at bounding box center [288, 231] width 13 height 12
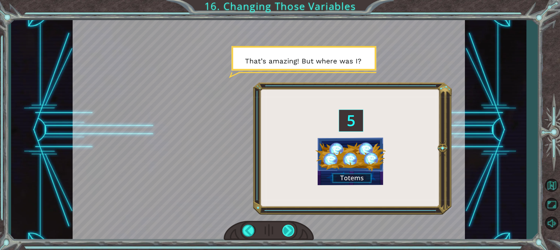
click at [286, 234] on div at bounding box center [288, 231] width 13 height 12
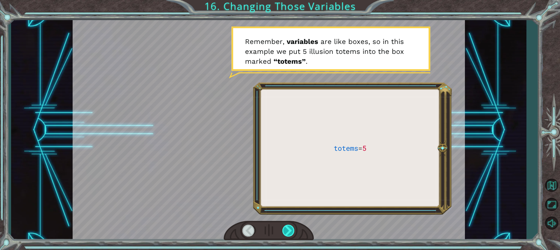
click at [284, 228] on div at bounding box center [288, 231] width 13 height 12
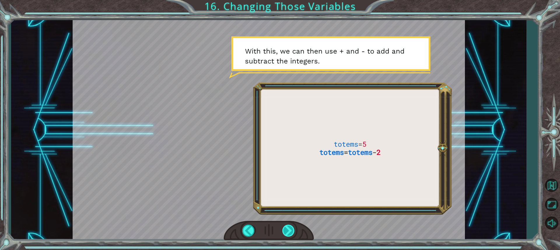
click at [284, 228] on div at bounding box center [288, 231] width 13 height 12
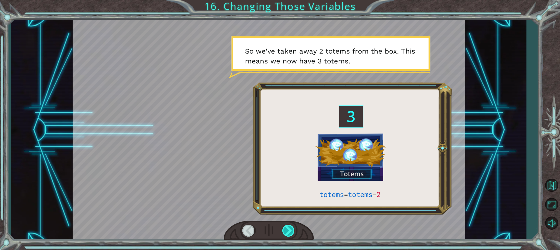
click at [284, 228] on div at bounding box center [288, 231] width 13 height 12
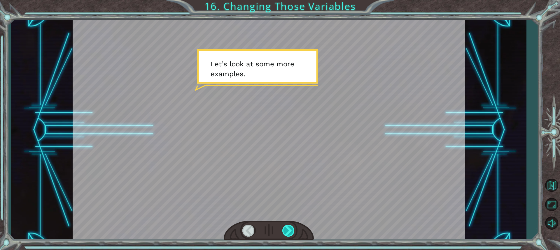
click at [284, 228] on div at bounding box center [288, 231] width 13 height 12
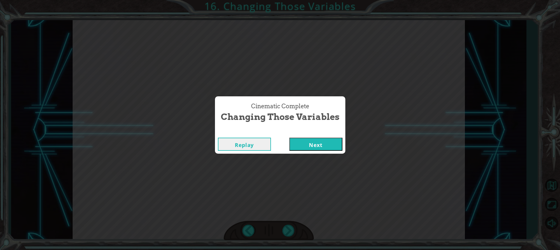
click at [305, 134] on div "Cinematic Complete" at bounding box center [280, 132] width 130 height 6
click at [307, 142] on button "Next" at bounding box center [315, 144] width 53 height 13
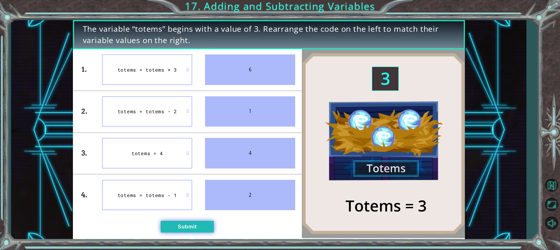
click at [181, 231] on button "Submit" at bounding box center [187, 227] width 53 height 12
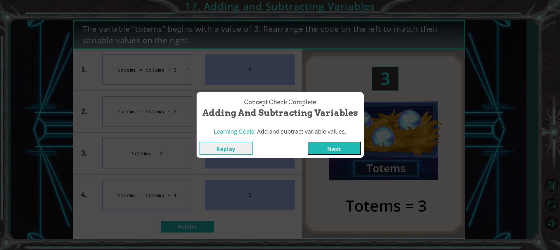
click at [323, 141] on div "Replay Next" at bounding box center [279, 148] width 167 height 19
click at [326, 147] on button "Next" at bounding box center [333, 148] width 53 height 13
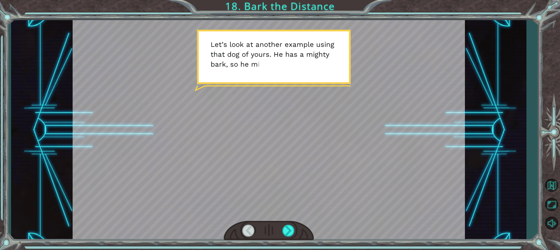
click at [303, 235] on div at bounding box center [269, 231] width 90 height 20
click at [293, 234] on div at bounding box center [288, 231] width 13 height 12
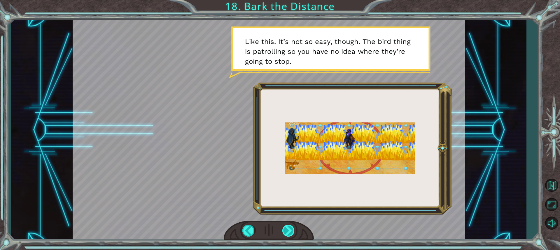
click at [292, 233] on div at bounding box center [288, 231] width 13 height 12
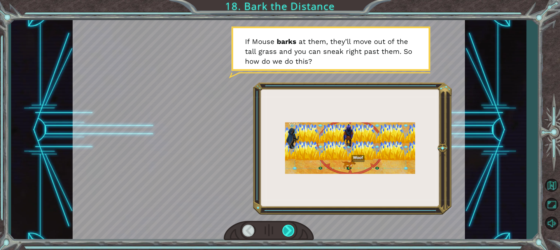
click at [292, 233] on div at bounding box center [288, 231] width 13 height 12
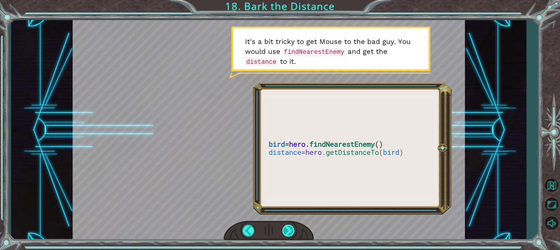
click at [292, 233] on div at bounding box center [288, 231] width 13 height 12
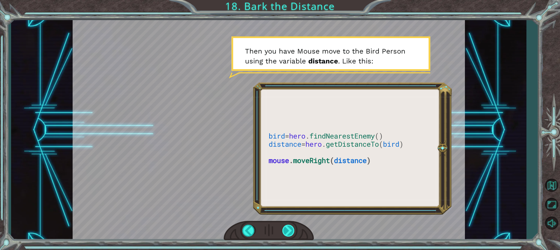
drag, startPoint x: 289, startPoint y: 231, endPoint x: 288, endPoint y: 228, distance: 3.8
click at [288, 228] on div at bounding box center [288, 231] width 13 height 12
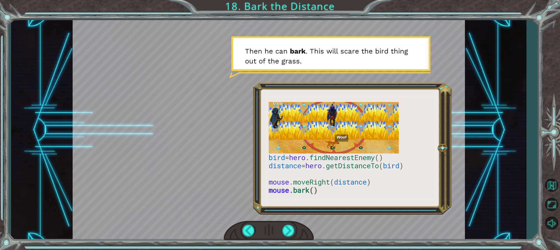
drag, startPoint x: 333, startPoint y: 197, endPoint x: 271, endPoint y: 179, distance: 63.8
click at [271, 179] on div at bounding box center [269, 130] width 392 height 220
click at [292, 233] on div at bounding box center [288, 231] width 13 height 12
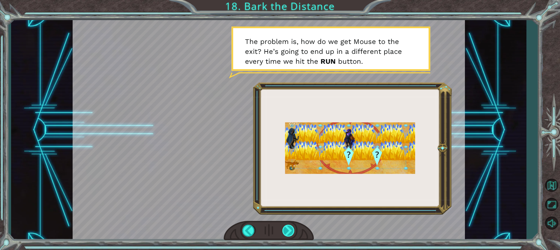
click at [291, 228] on div at bounding box center [288, 231] width 13 height 12
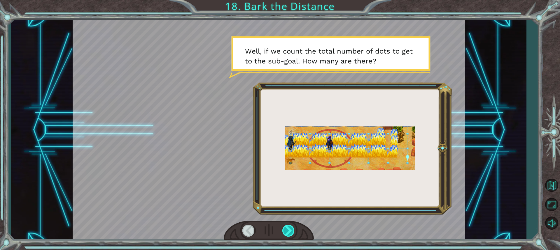
click at [291, 228] on div at bounding box center [288, 231] width 13 height 12
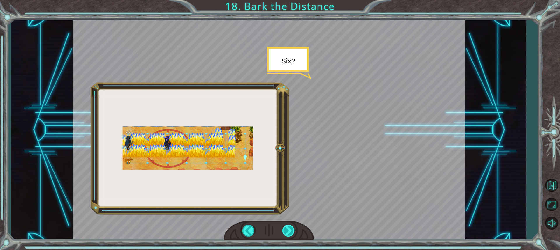
click at [291, 228] on div at bounding box center [288, 231] width 13 height 12
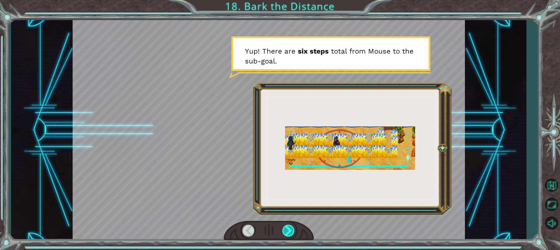
click at [291, 228] on div at bounding box center [288, 231] width 13 height 12
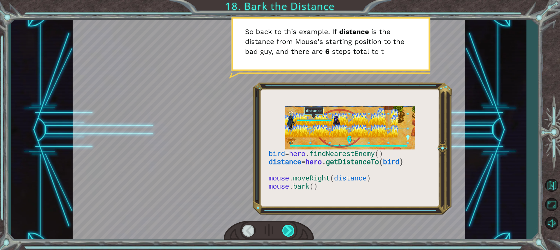
click at [291, 228] on div at bounding box center [288, 231] width 13 height 12
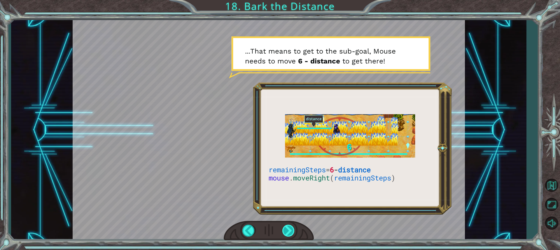
click at [286, 231] on div at bounding box center [288, 231] width 13 height 12
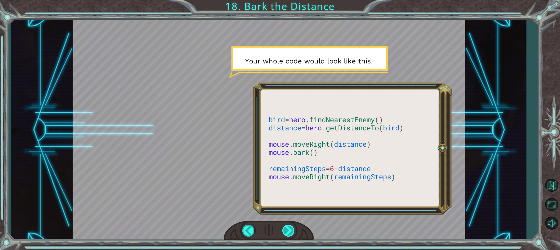
click at [286, 231] on div at bounding box center [288, 231] width 13 height 12
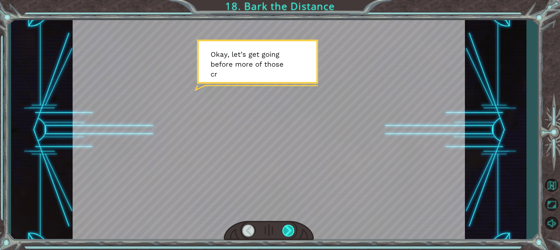
click at [286, 231] on div at bounding box center [288, 231] width 13 height 12
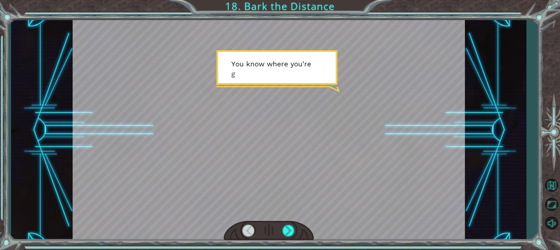
drag, startPoint x: 286, startPoint y: 231, endPoint x: 292, endPoint y: 251, distance: 21.0
click at [292, 250] on html "bird = hero . findNearestEnemy () distance = hero . getDistanceTo ( bird ) mous…" at bounding box center [280, 125] width 560 height 250
click at [285, 230] on div at bounding box center [288, 231] width 13 height 12
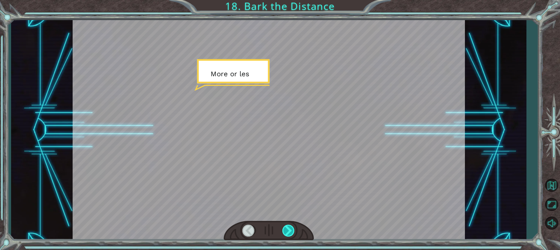
click at [285, 230] on div at bounding box center [288, 231] width 13 height 12
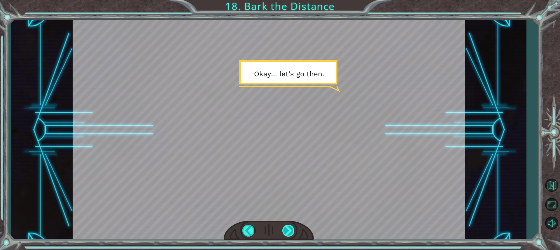
click at [295, 229] on div at bounding box center [288, 231] width 13 height 12
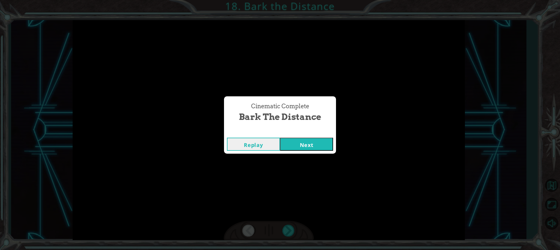
click at [306, 140] on button "Next" at bounding box center [306, 144] width 53 height 13
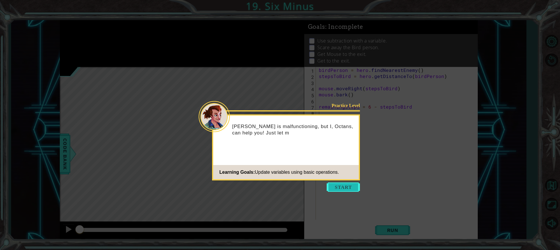
click at [356, 184] on button "Start" at bounding box center [342, 187] width 33 height 9
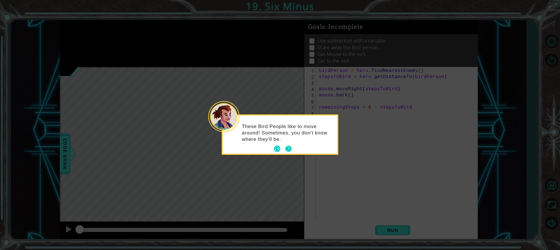
click at [289, 147] on button "Next" at bounding box center [288, 149] width 6 height 6
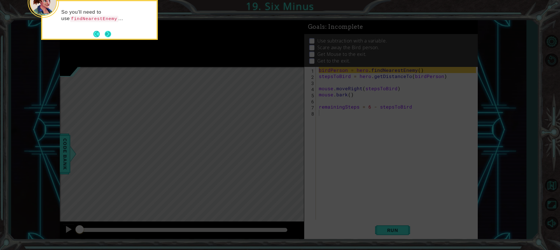
click at [113, 37] on div "So you'll need to use findNearestEnemy ..." at bounding box center [99, 20] width 117 height 40
click at [105, 32] on button "Next" at bounding box center [108, 34] width 6 height 6
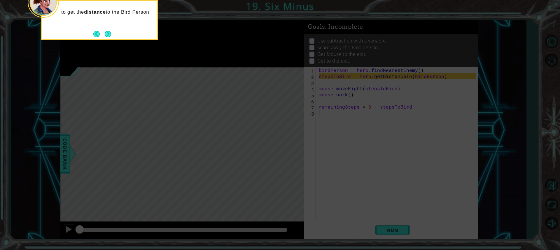
click at [105, 32] on button "Next" at bounding box center [108, 34] width 6 height 6
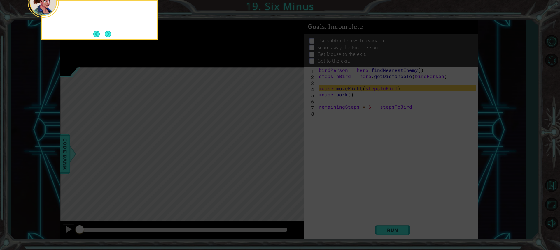
click at [105, 32] on button "Next" at bounding box center [108, 34] width 6 height 6
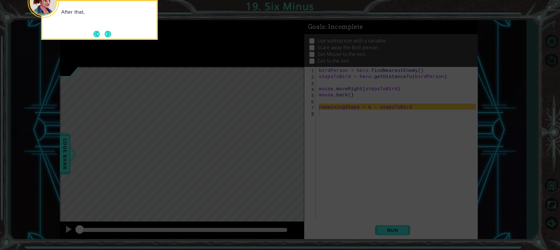
click at [105, 32] on button "Next" at bounding box center [108, 34] width 6 height 6
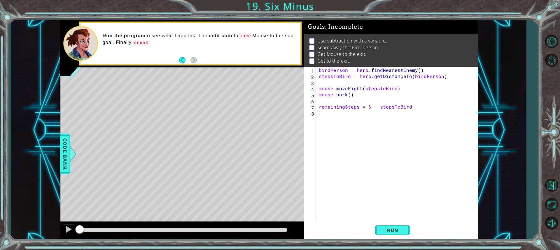
click at [340, 71] on div "birdPerson = hero . findNearestEnemy ( ) stepsToBird = hero . getDistanceTo ( b…" at bounding box center [397, 149] width 161 height 165
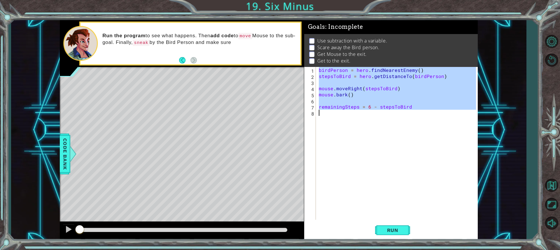
click at [340, 71] on div "birdPerson = hero . findNearestEnemy ( ) stepsToBird = hero . getDistanceTo ( b…" at bounding box center [397, 149] width 161 height 165
type textarea "remainingSteps = 6 - stepsToBird"
click at [456, 82] on div "birdPerson = hero . findNearestEnemy ( ) stepsToBird = hero . getDistanceTo ( b…" at bounding box center [396, 143] width 158 height 153
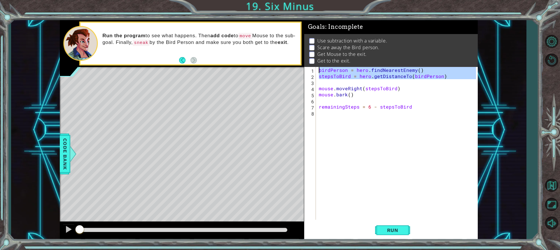
drag, startPoint x: 456, startPoint y: 82, endPoint x: 299, endPoint y: 62, distance: 158.1
click at [299, 62] on div "1 ההההההההההההההההההההההההההההההההההההההההההההההההההההההההההההההההההההההההההההה…" at bounding box center [269, 130] width 418 height 220
click at [382, 222] on button "Run" at bounding box center [392, 230] width 35 height 17
type textarea "birdPerson = hero.findNearestEnemy()"
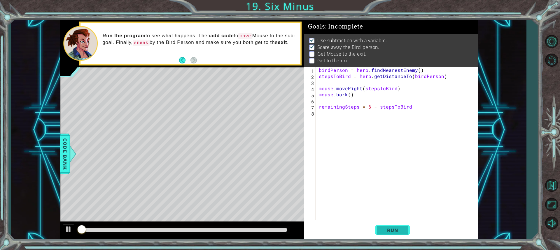
scroll to position [4, 0]
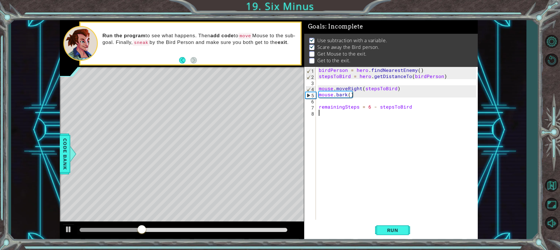
click at [333, 117] on div "birdPerson = hero . findNearestEnemy ( ) stepsToBird = hero . getDistanceTo ( b…" at bounding box center [397, 149] width 161 height 165
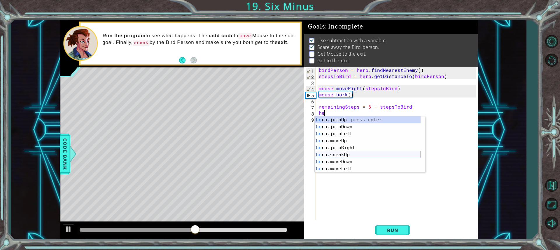
scroll to position [35, 0]
click at [344, 160] on div "he ro.sneakUp press enter he ro.moveDown press enter he ro.moveLeft press enter…" at bounding box center [367, 152] width 106 height 70
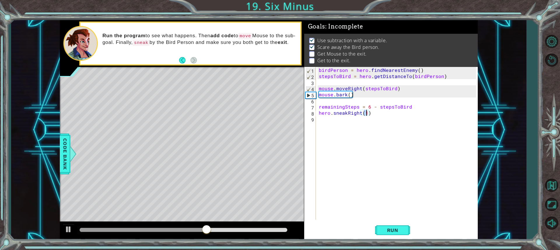
scroll to position [0, 3]
type textarea "hero.sneakRight(5)"
click at [356, 131] on div "birdPerson = hero . findNearestEnemy ( ) stepsToBird = hero . getDistanceTo ( b…" at bounding box center [397, 149] width 161 height 165
type textarea "h"
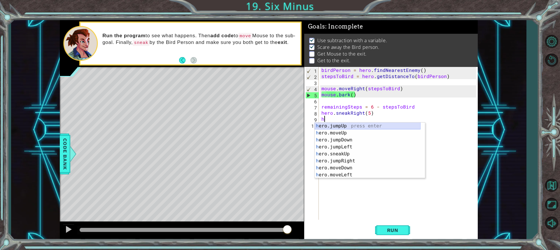
click at [347, 127] on div "h ero.jumpUp press enter h ero.moveUp press enter h ero.jumpDown press enter h …" at bounding box center [367, 158] width 106 height 70
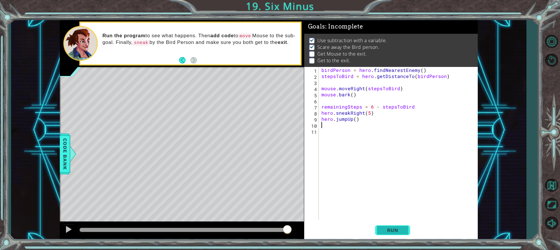
click at [398, 232] on span "Run" at bounding box center [392, 231] width 23 height 6
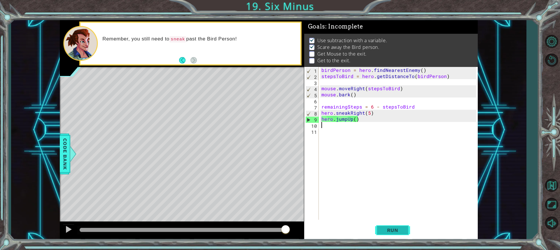
click at [391, 232] on span "Run" at bounding box center [392, 231] width 23 height 6
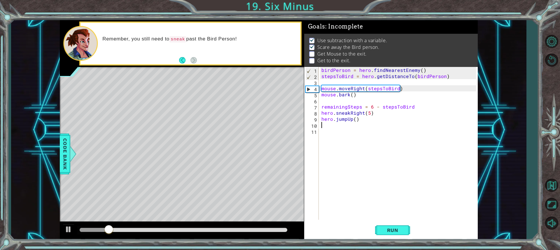
click at [367, 118] on div "birdPerson = hero . findNearestEnemy ( ) stepsToBird = hero . getDistanceTo ( b…" at bounding box center [399, 149] width 159 height 165
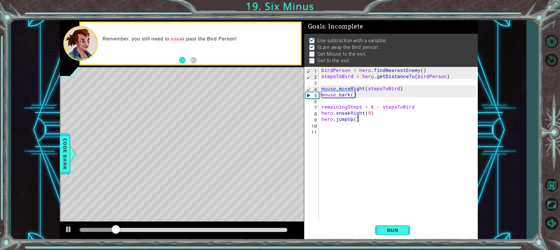
click at [372, 111] on div "birdPerson = hero . findNearestEnemy ( ) stepsToBird = hero . getDistanceTo ( b…" at bounding box center [399, 149] width 159 height 165
type textarea "hero.sneakRight(5)"
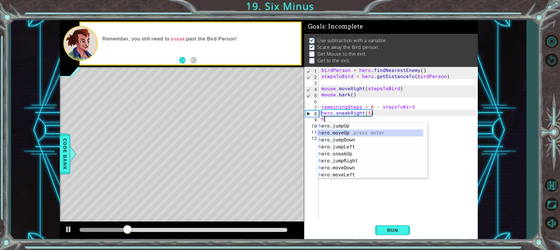
click at [352, 131] on div "h ero.jumpUp press enter h ero.moveUp press enter h ero.jumpDown press enter h …" at bounding box center [370, 158] width 106 height 70
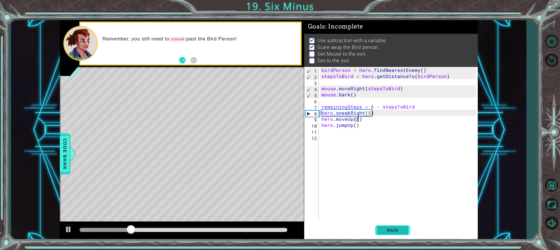
type textarea "hero.moveUp(1)"
click at [387, 230] on span "Run" at bounding box center [392, 231] width 23 height 6
click at [325, 137] on div "birdPerson = hero . findNearestEnemy ( ) stepsToBird = hero . getDistanceTo ( b…" at bounding box center [399, 149] width 159 height 165
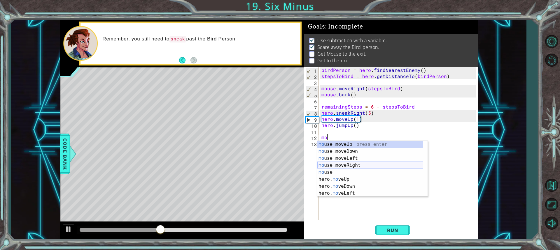
click at [362, 166] on div "mo use.moveUp press enter mo use.moveDown press enter mo use.moveLeft press ent…" at bounding box center [370, 176] width 106 height 70
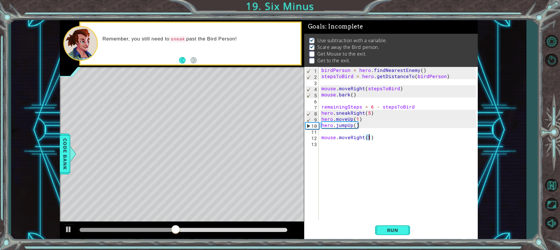
click at [351, 109] on div "birdPerson = hero . findNearestEnemy ( ) stepsToBird = hero . getDistanceTo ( b…" at bounding box center [399, 149] width 159 height 165
click at [367, 137] on div "birdPerson = hero . findNearestEnemy ( ) stepsToBird = hero . getDistanceTo ( b…" at bounding box center [399, 149] width 159 height 165
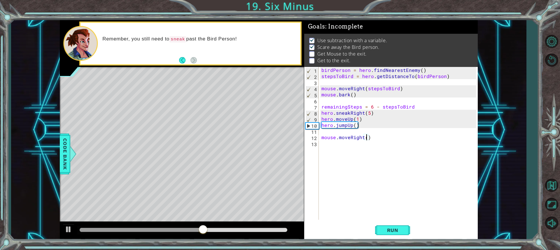
paste textarea "remainingSteps"
type textarea "mouse.moveRight(remainingSteps)"
click at [343, 147] on div "birdPerson = hero . findNearestEnemy ( ) stepsToBird = hero . getDistanceTo ( b…" at bounding box center [399, 149] width 159 height 165
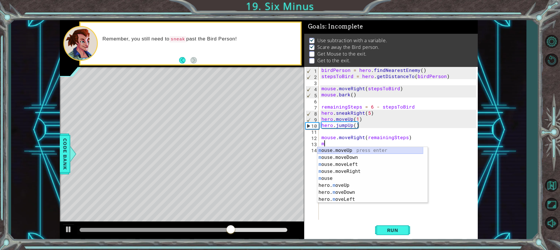
click at [361, 150] on div "m ouse.moveUp press enter m ouse.moveDown press enter m ouse.moveLeft press ent…" at bounding box center [370, 182] width 106 height 70
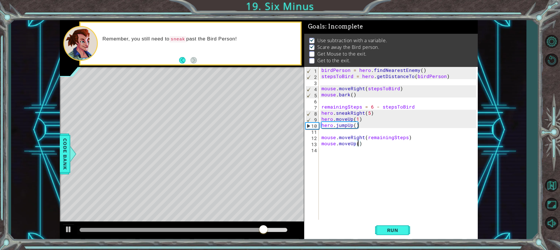
scroll to position [0, 2]
type textarea "mouse.moveUp(5)"
click at [400, 228] on button "Run" at bounding box center [392, 230] width 35 height 17
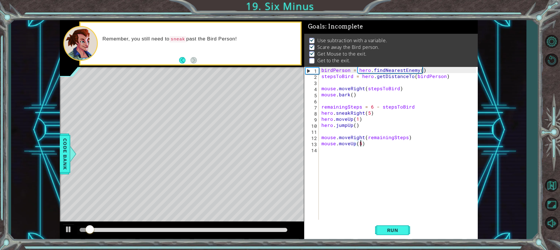
click at [357, 151] on div "birdPerson = hero . findNearestEnemy ( ) stepsToBird = hero . getDistanceTo ( b…" at bounding box center [399, 149] width 159 height 165
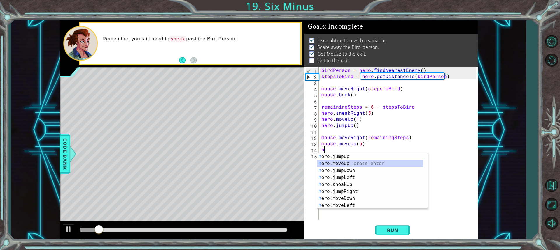
click at [352, 163] on div "h ero.jumpUp press enter h ero.moveUp press enter h ero.jumpDown press enter h …" at bounding box center [370, 188] width 106 height 70
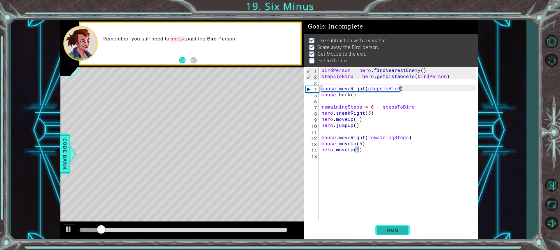
type textarea "hero.moveUp(1)"
click at [383, 222] on button "Run" at bounding box center [392, 230] width 35 height 17
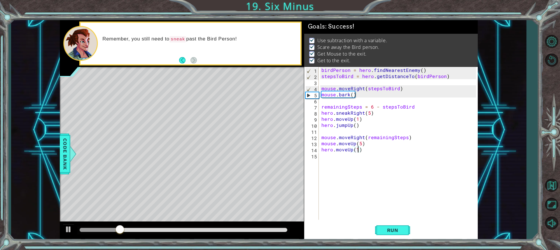
click at [258, 228] on div at bounding box center [183, 230] width 212 height 8
click at [288, 236] on div at bounding box center [182, 231] width 244 height 19
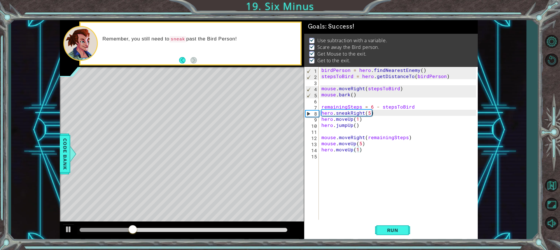
click at [268, 228] on div at bounding box center [183, 230] width 212 height 8
click at [274, 229] on div at bounding box center [183, 230] width 207 height 4
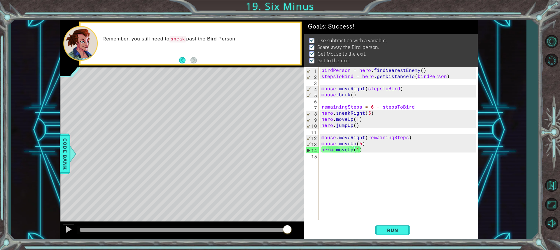
drag, startPoint x: 279, startPoint y: 229, endPoint x: 325, endPoint y: 223, distance: 46.2
click at [325, 223] on body "1 ההההההההההההההההההההההההההההההההההההההההההההההההההההההההההההההההההההההההההההה…" at bounding box center [280, 125] width 560 height 250
